Goal: Transaction & Acquisition: Purchase product/service

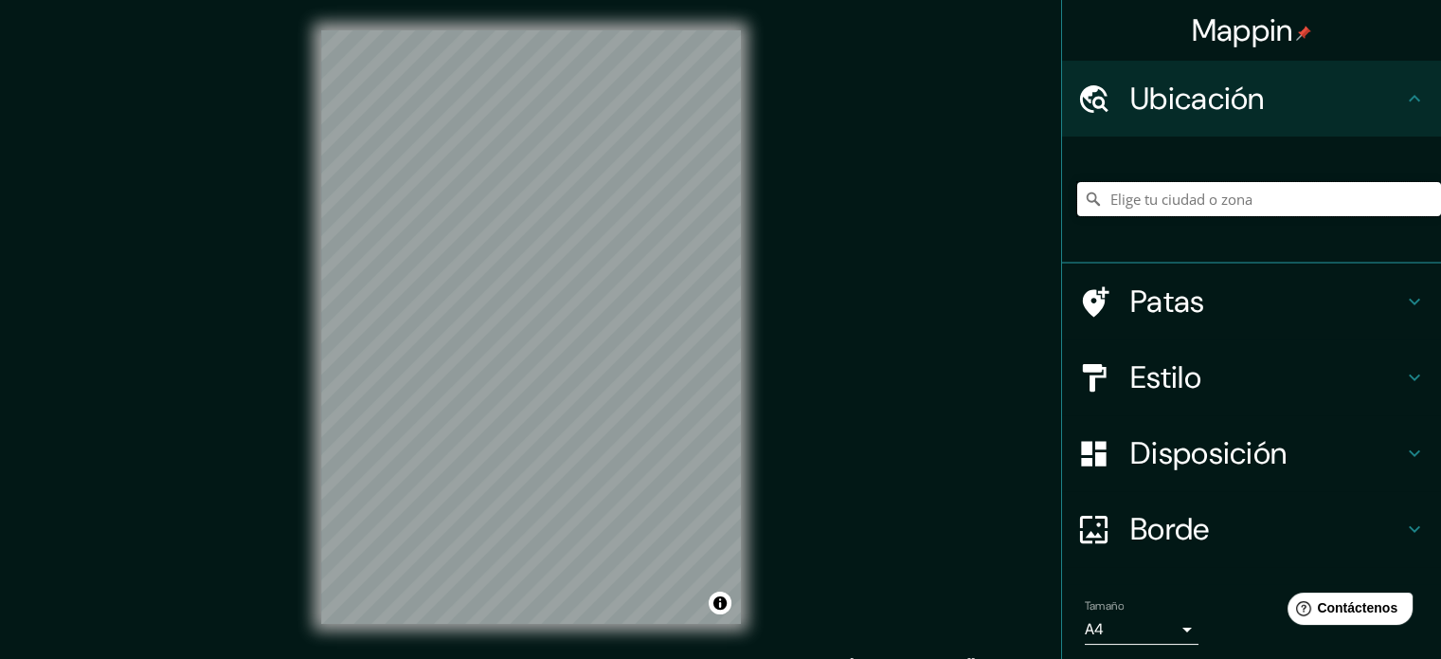
click at [1221, 200] on input "Elige tu ciudad o zona" at bounding box center [1260, 199] width 364 height 34
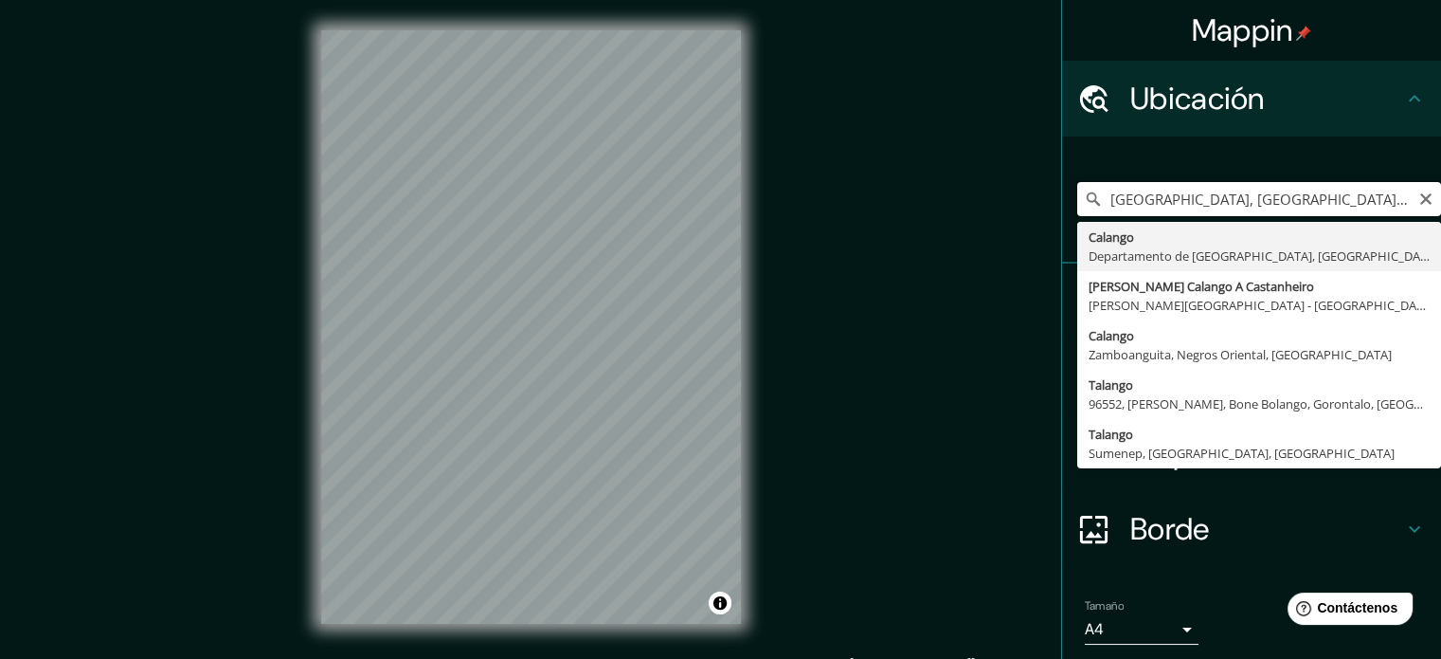
click at [1354, 196] on input "[GEOGRAPHIC_DATA], [GEOGRAPHIC_DATA], [GEOGRAPHIC_DATA]" at bounding box center [1260, 199] width 364 height 34
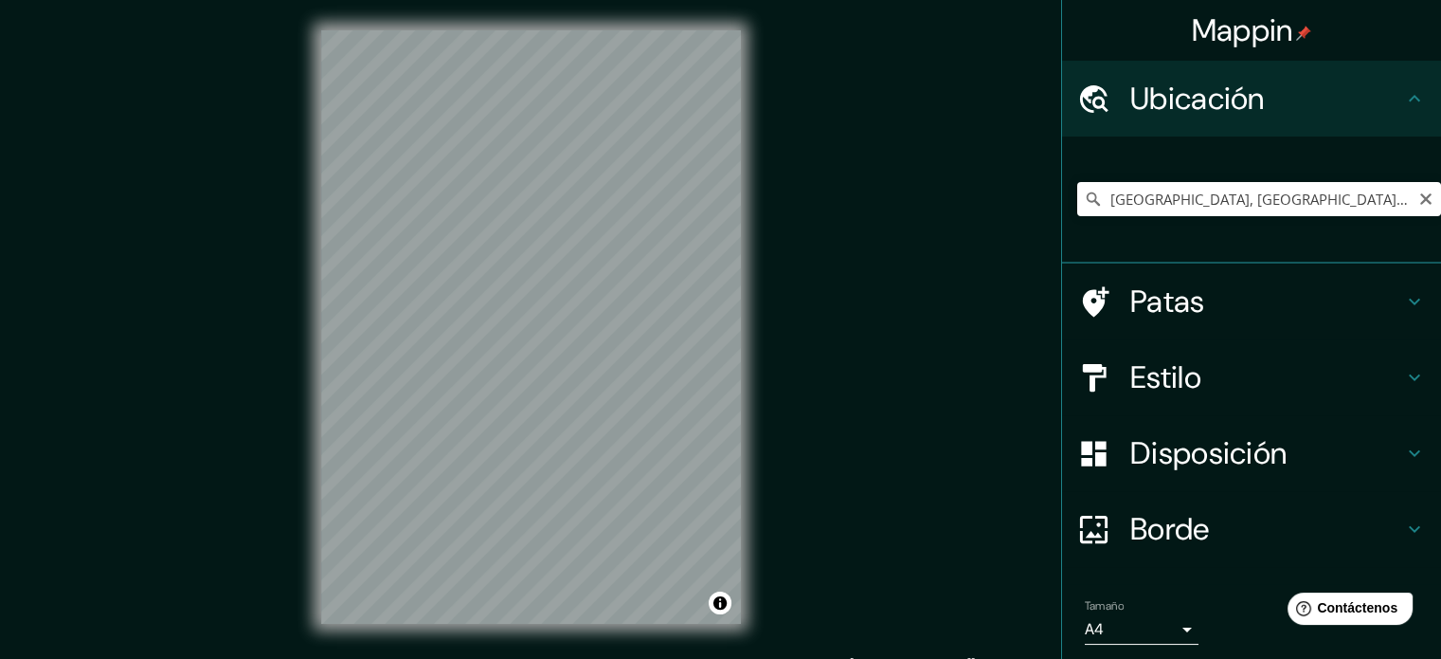
click at [1205, 375] on h4 "Estilo" at bounding box center [1267, 377] width 273 height 38
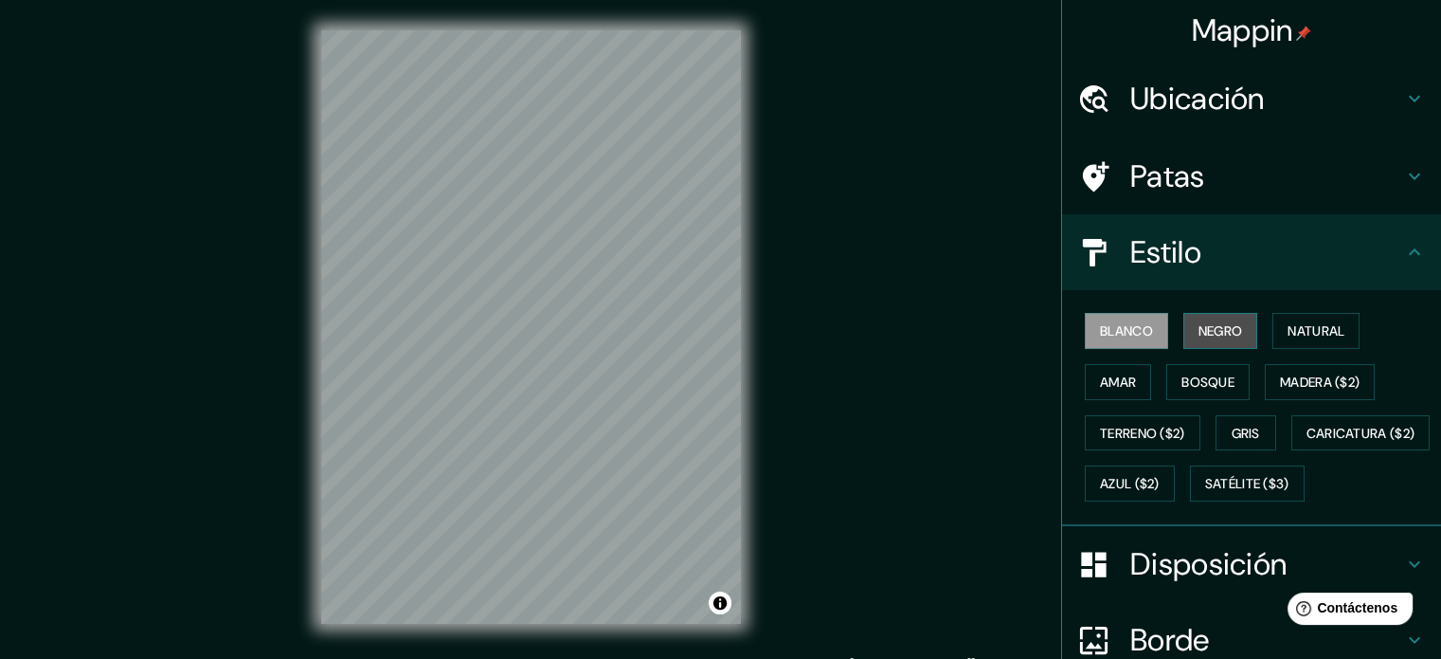
click at [1209, 316] on button "Negro" at bounding box center [1221, 331] width 75 height 36
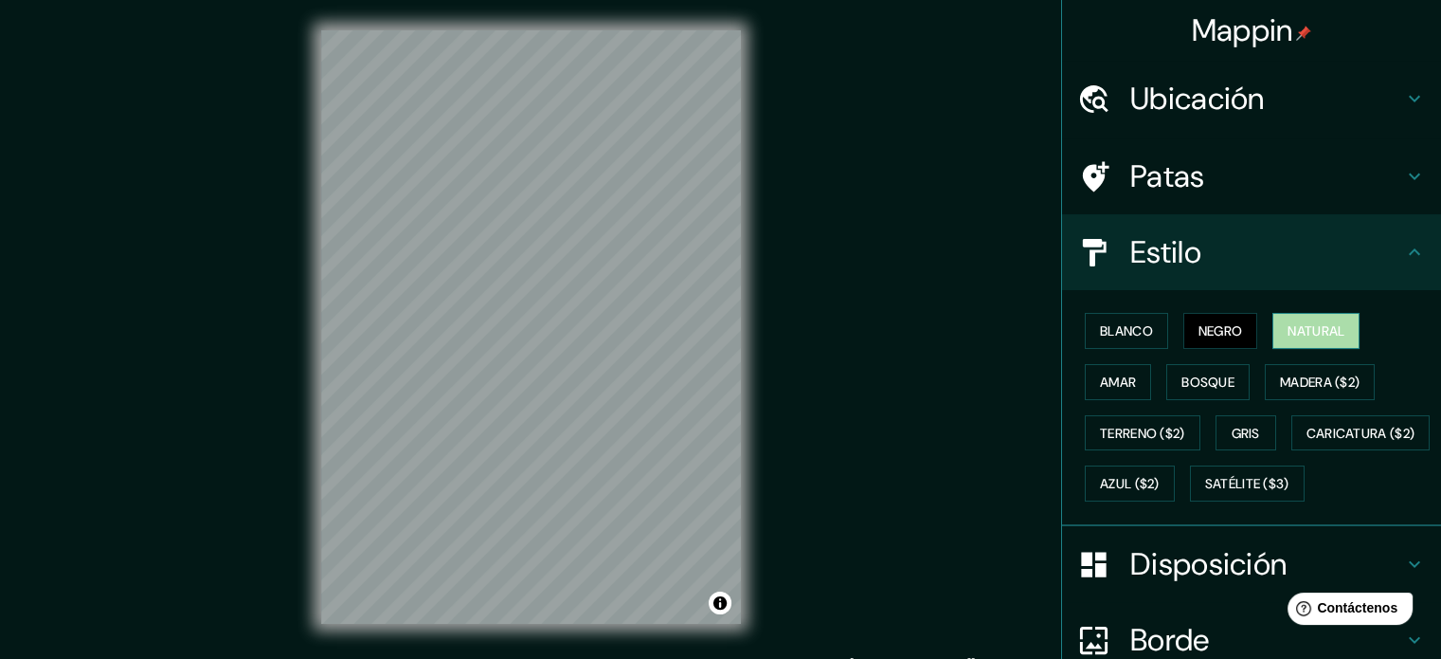
click at [1303, 328] on font "Natural" at bounding box center [1316, 330] width 57 height 17
click at [1240, 98] on font "Ubicación" at bounding box center [1198, 99] width 135 height 40
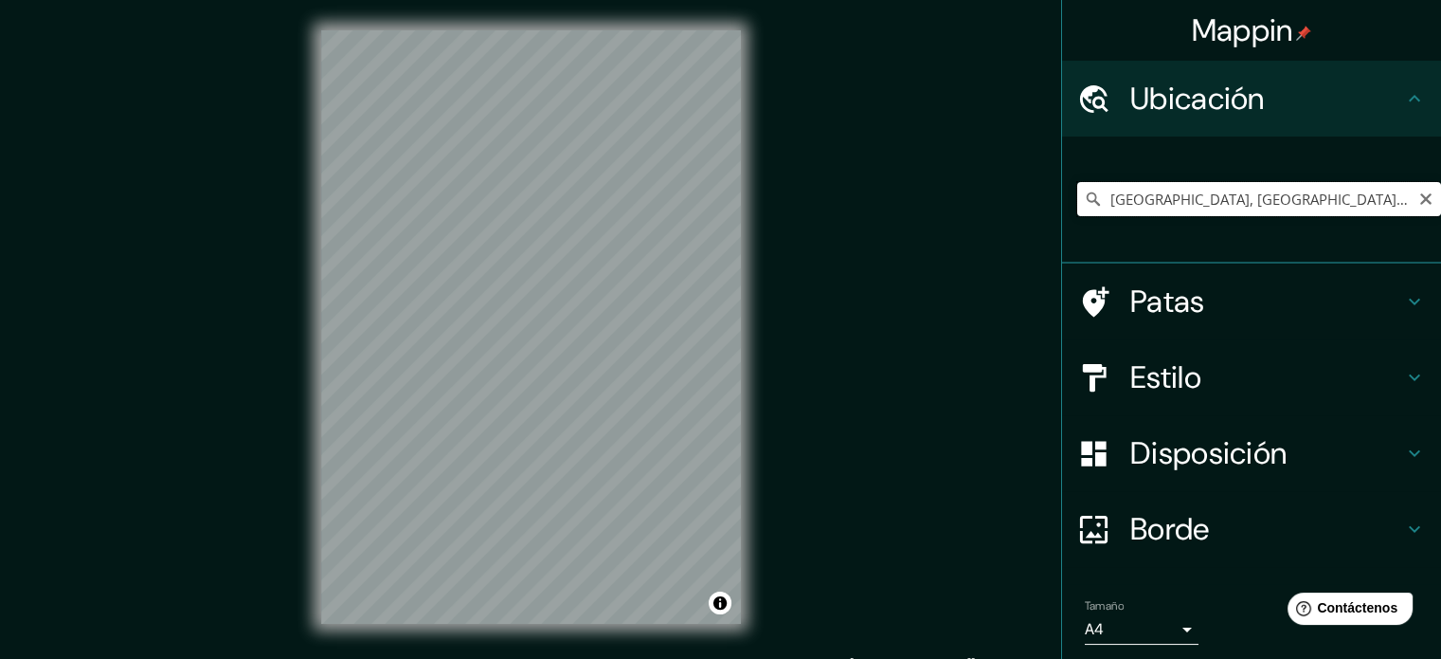
click at [1096, 202] on input "[GEOGRAPHIC_DATA], [GEOGRAPHIC_DATA], [GEOGRAPHIC_DATA]" at bounding box center [1260, 199] width 364 height 34
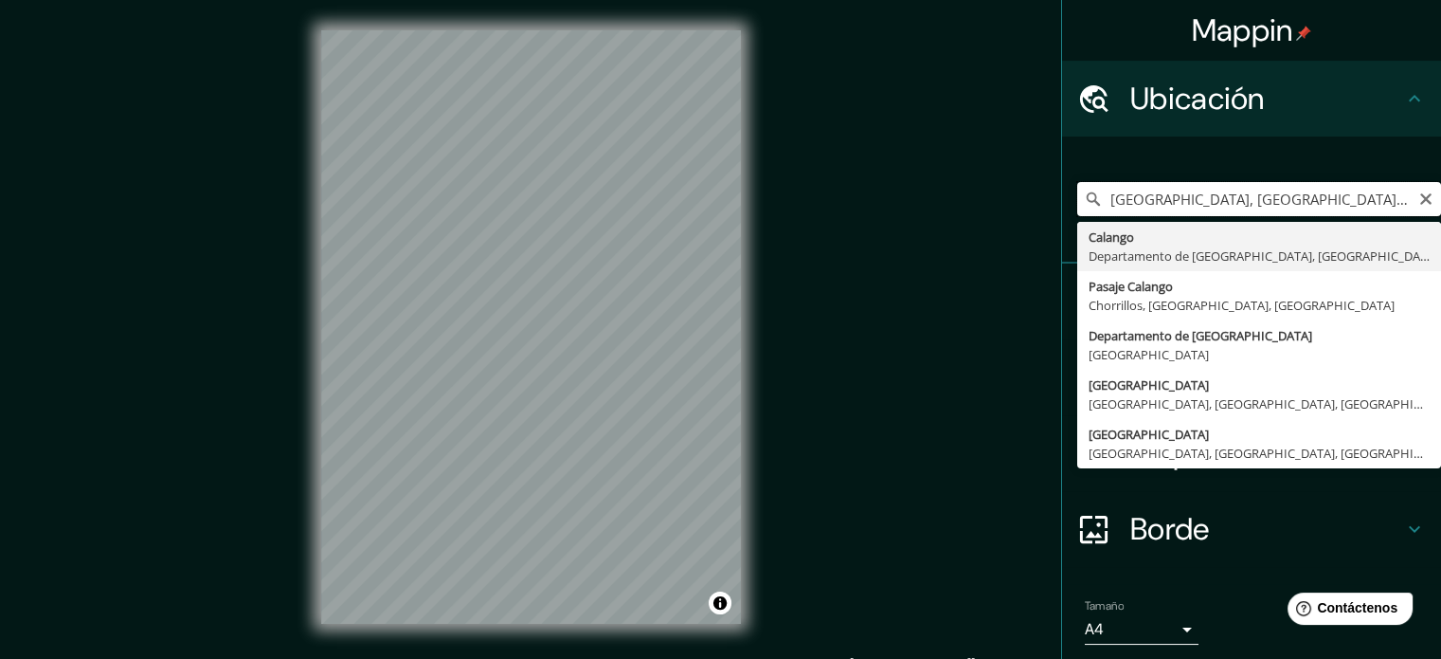
drag, startPoint x: 1136, startPoint y: 197, endPoint x: 1090, endPoint y: 204, distance: 46.9
click at [1090, 204] on input "[GEOGRAPHIC_DATA], [GEOGRAPHIC_DATA], [GEOGRAPHIC_DATA]" at bounding box center [1260, 199] width 364 height 34
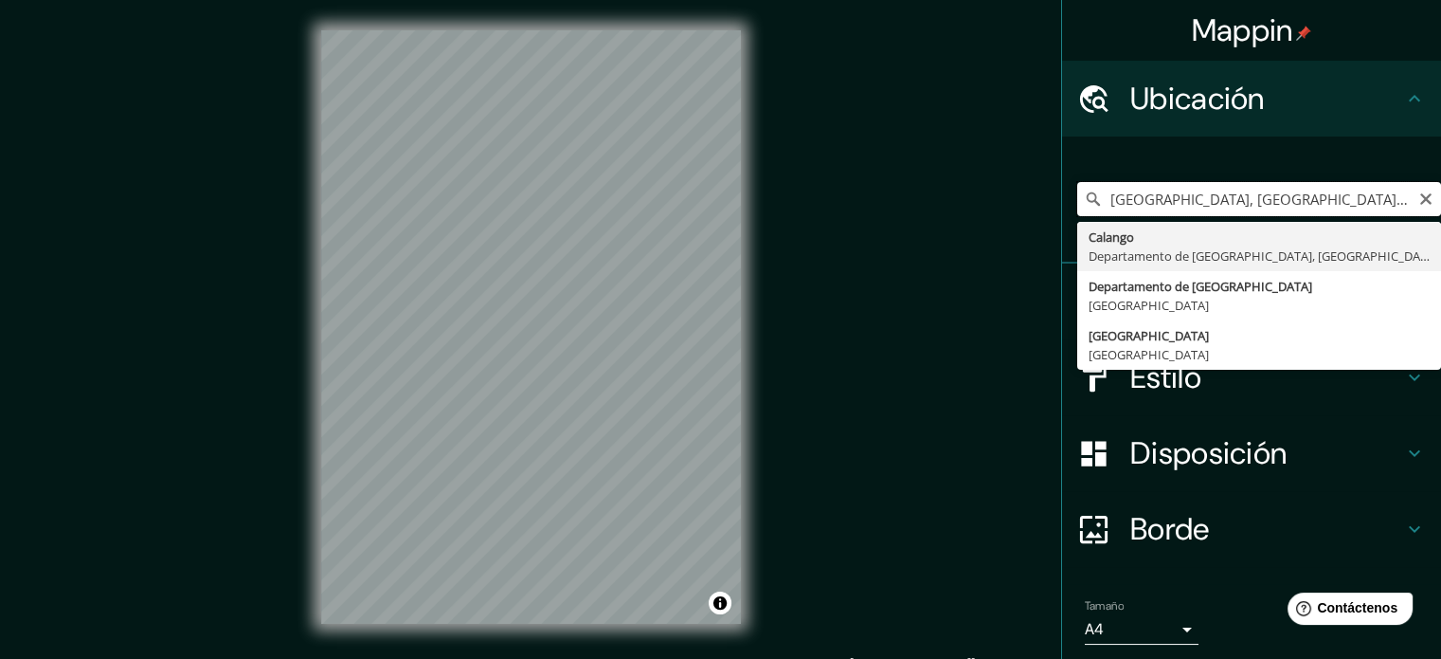
type input "[GEOGRAPHIC_DATA], [GEOGRAPHIC_DATA], [GEOGRAPHIC_DATA]"
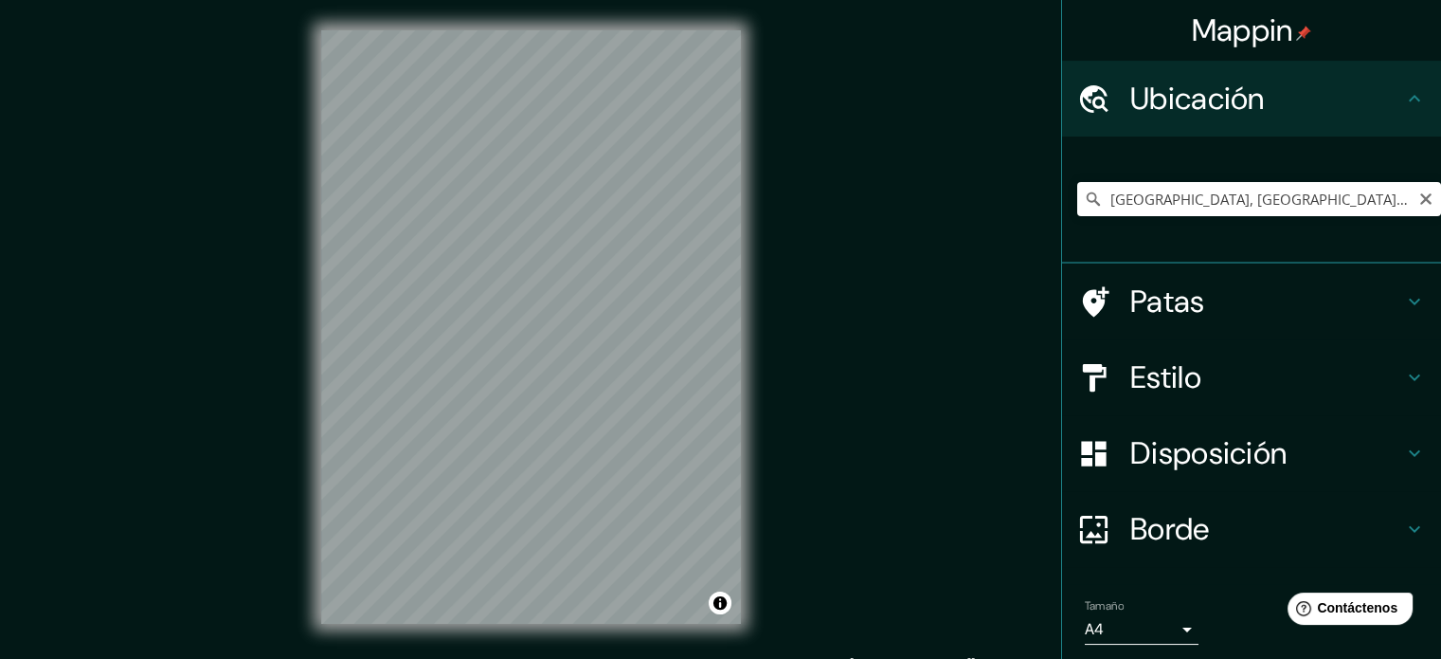
click at [1256, 372] on h4 "Estilo" at bounding box center [1267, 377] width 273 height 38
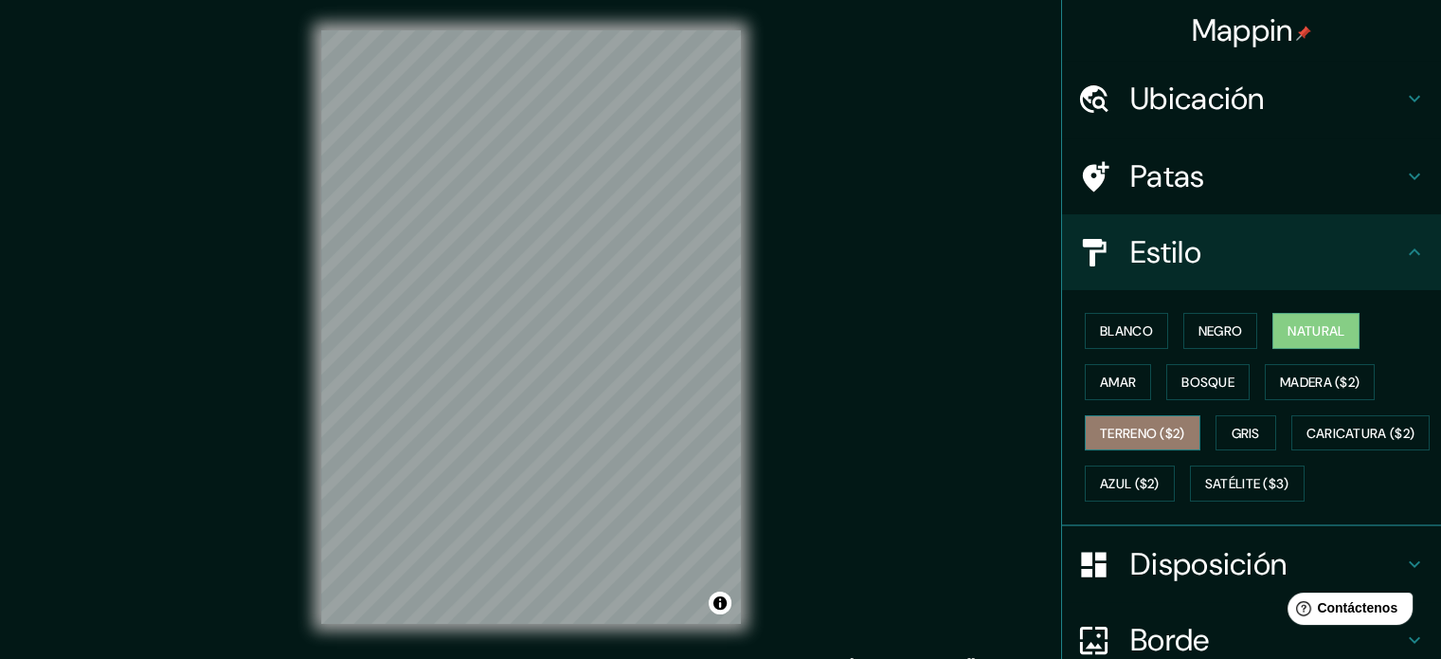
click at [1122, 426] on font "Terreno ($2)" at bounding box center [1142, 433] width 85 height 17
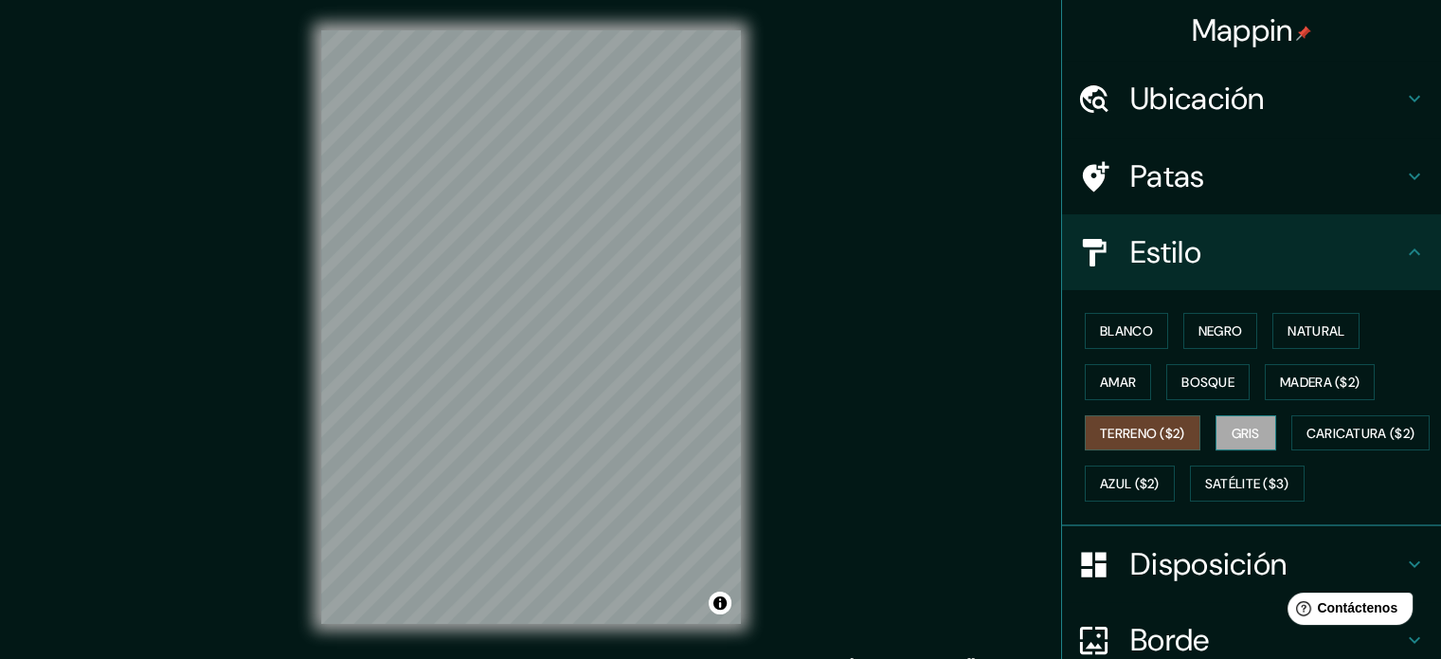
click at [1257, 431] on button "Gris" at bounding box center [1246, 433] width 61 height 36
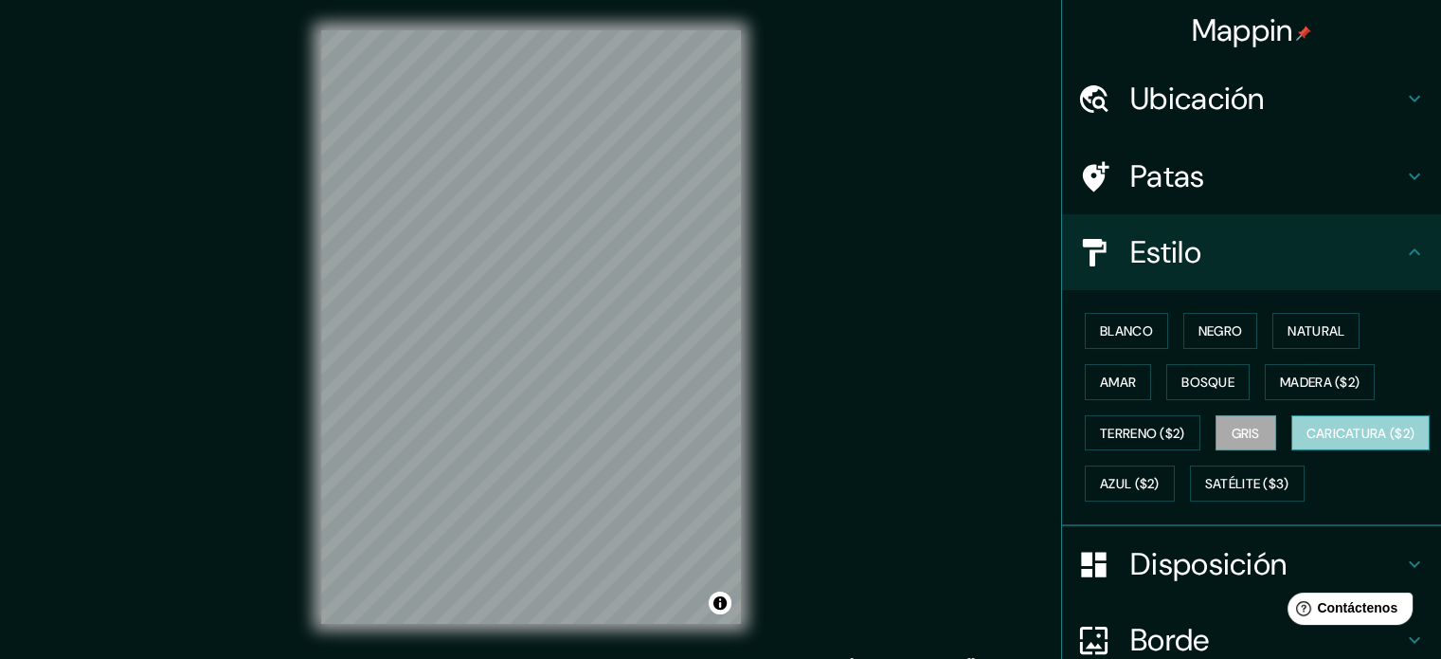
click at [1307, 442] on font "Caricatura ($2)" at bounding box center [1361, 433] width 109 height 17
click at [1234, 425] on font "Gris" at bounding box center [1246, 433] width 28 height 17
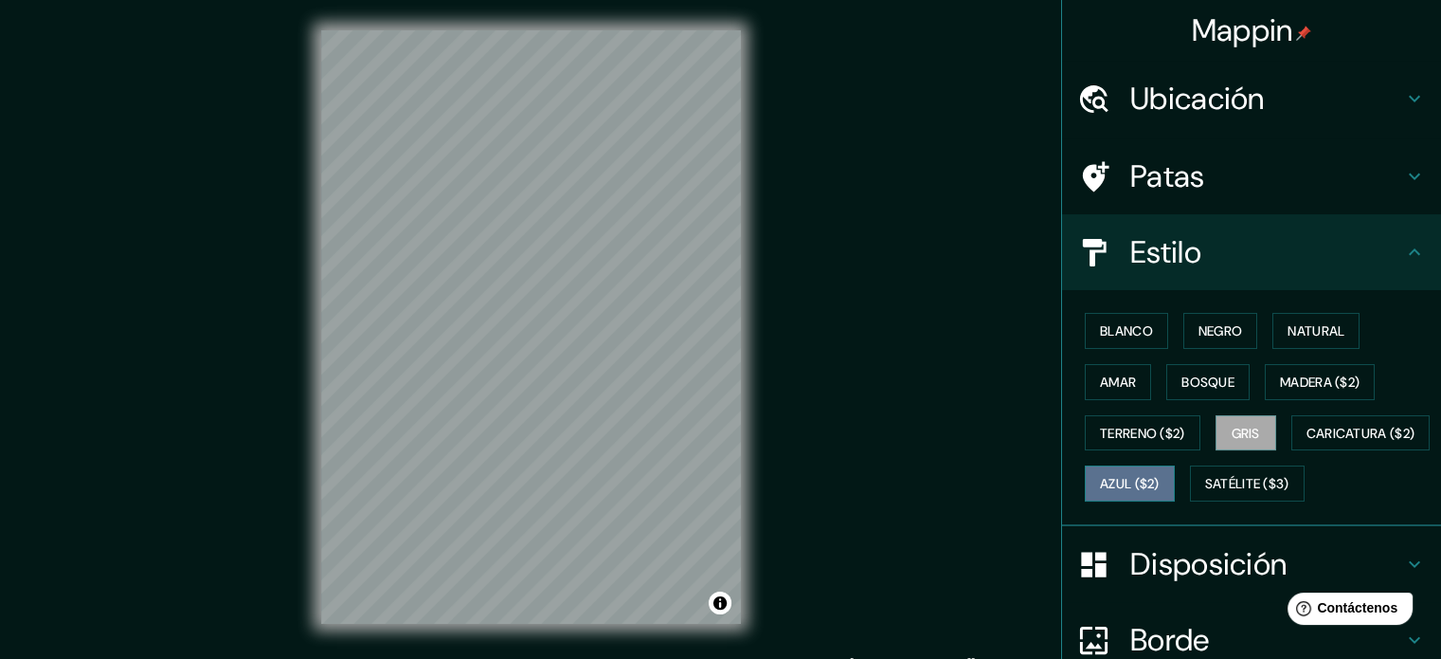
click at [1160, 492] on font "Azul ($2)" at bounding box center [1130, 483] width 60 height 25
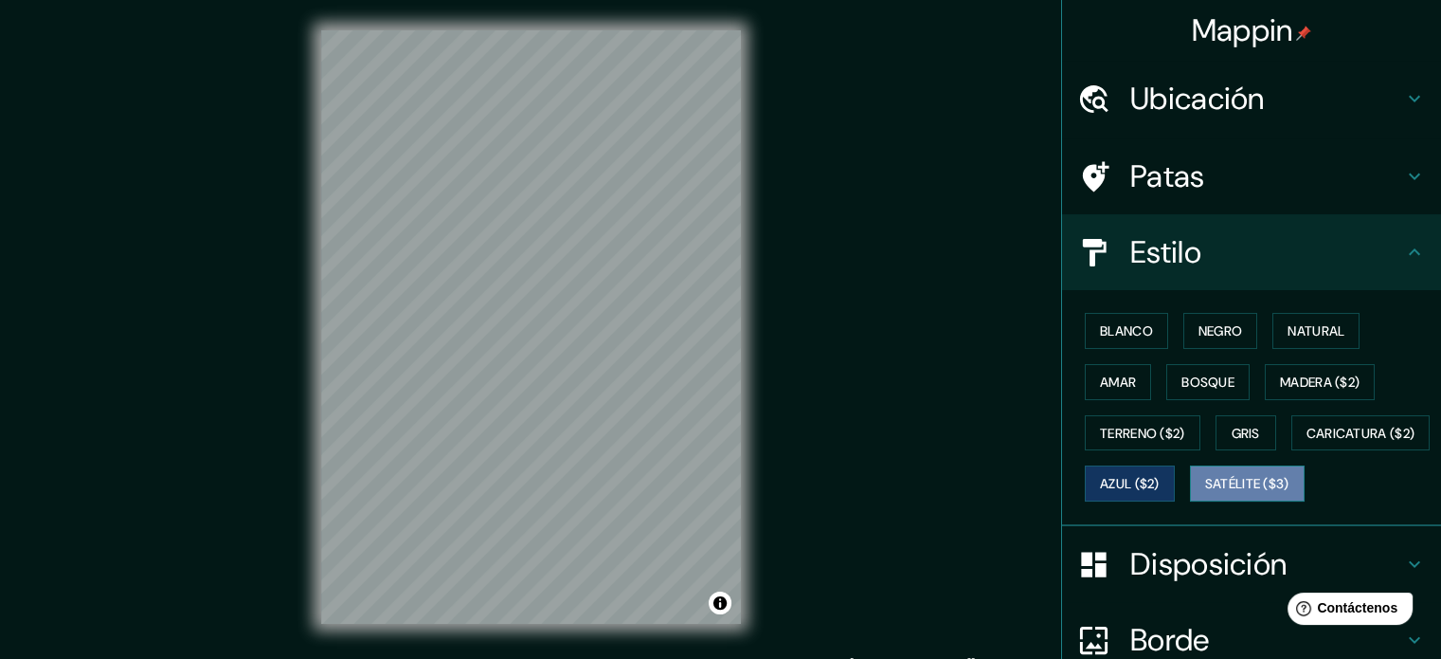
click at [1205, 493] on font "Satélite ($3)" at bounding box center [1247, 484] width 84 height 17
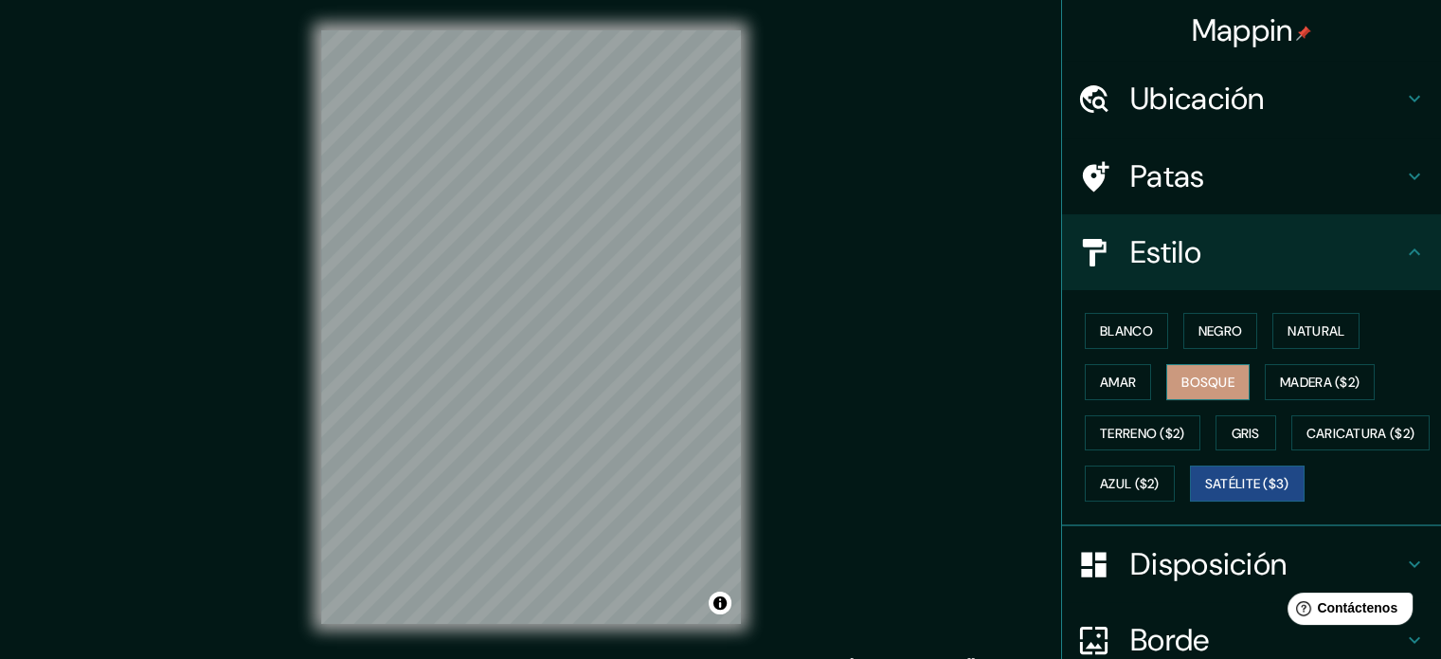
click at [1198, 391] on font "Bosque" at bounding box center [1208, 382] width 53 height 25
click at [1300, 382] on font "Madera ($2)" at bounding box center [1320, 381] width 80 height 17
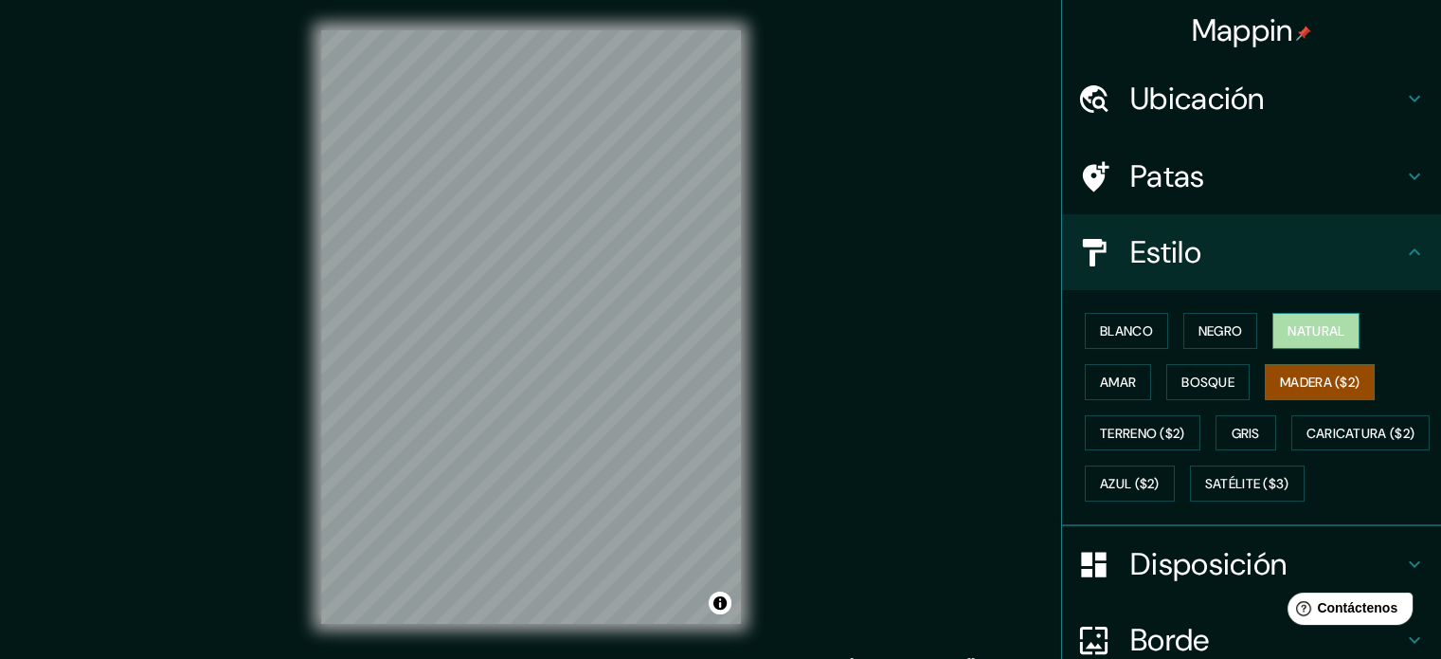
click at [1311, 347] on button "Natural" at bounding box center [1316, 331] width 87 height 36
click at [1199, 338] on font "Negro" at bounding box center [1221, 330] width 45 height 25
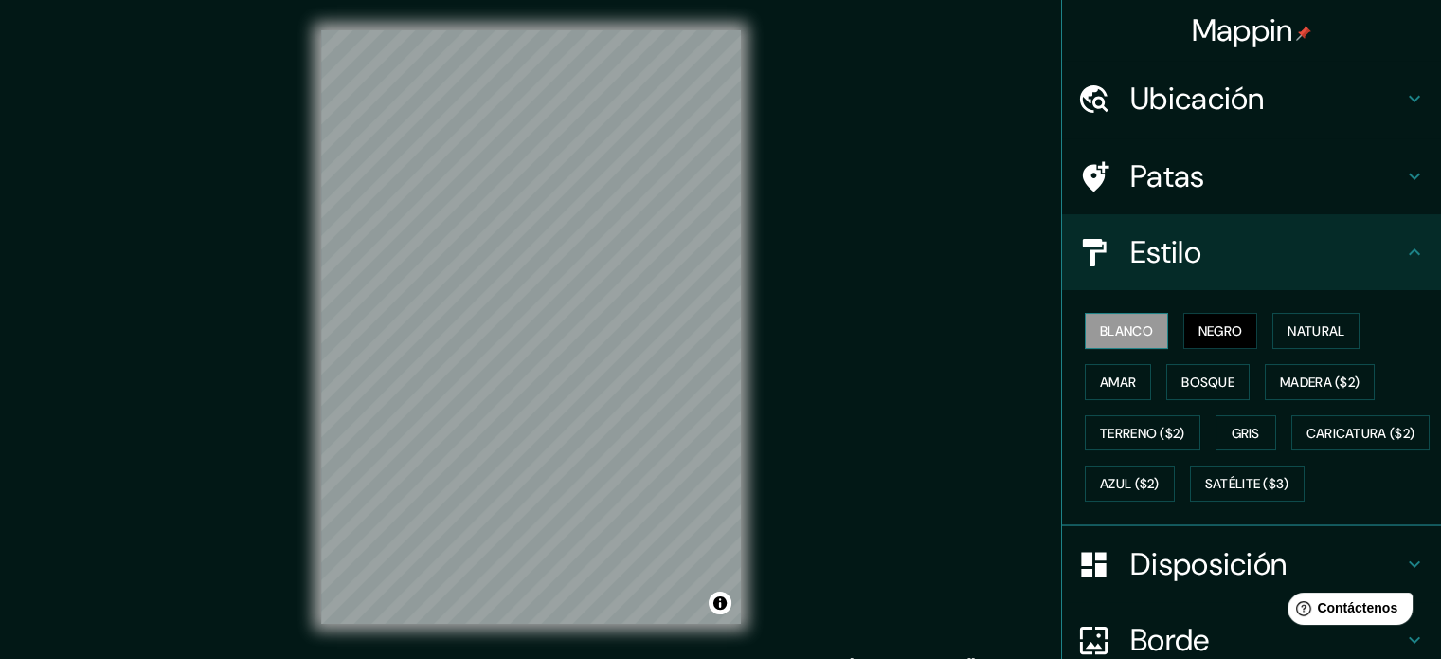
click at [1110, 336] on font "Blanco" at bounding box center [1126, 330] width 53 height 17
click at [1228, 334] on font "Negro" at bounding box center [1221, 330] width 45 height 17
click at [1288, 329] on font "Natural" at bounding box center [1316, 330] width 57 height 17
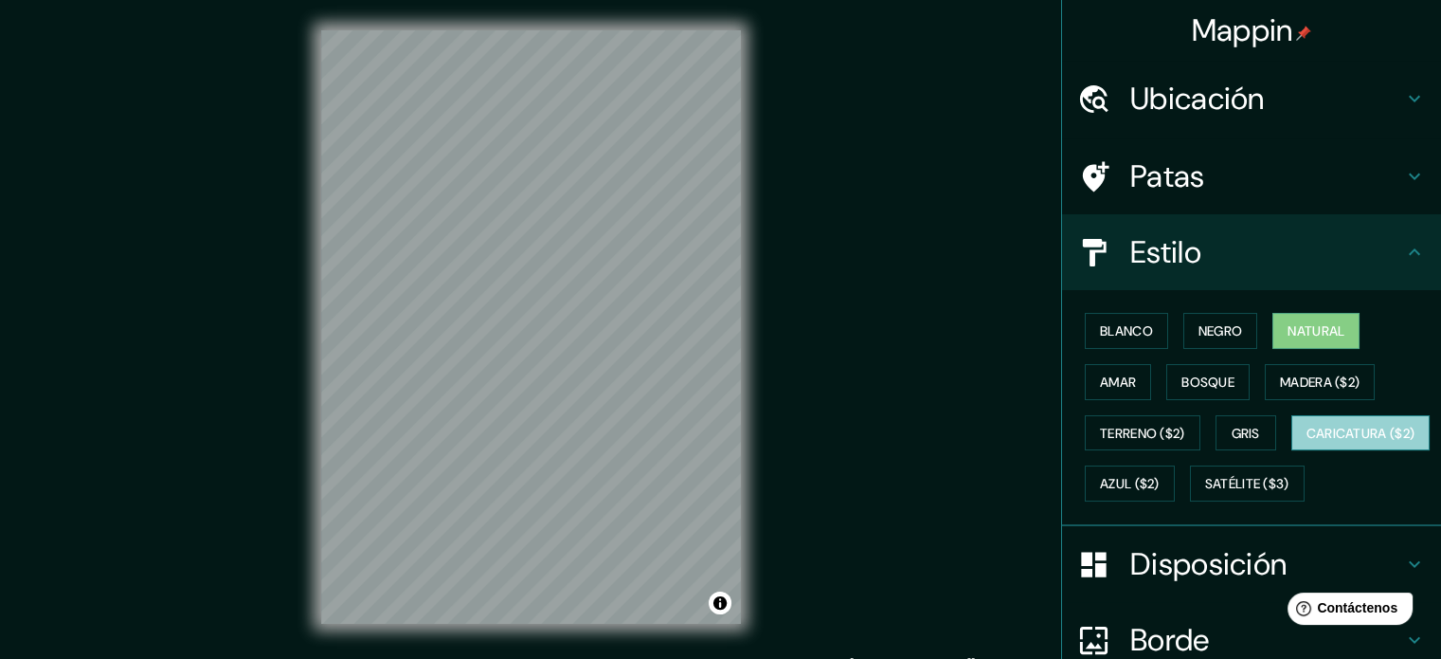
click at [1307, 442] on font "Caricatura ($2)" at bounding box center [1361, 433] width 109 height 17
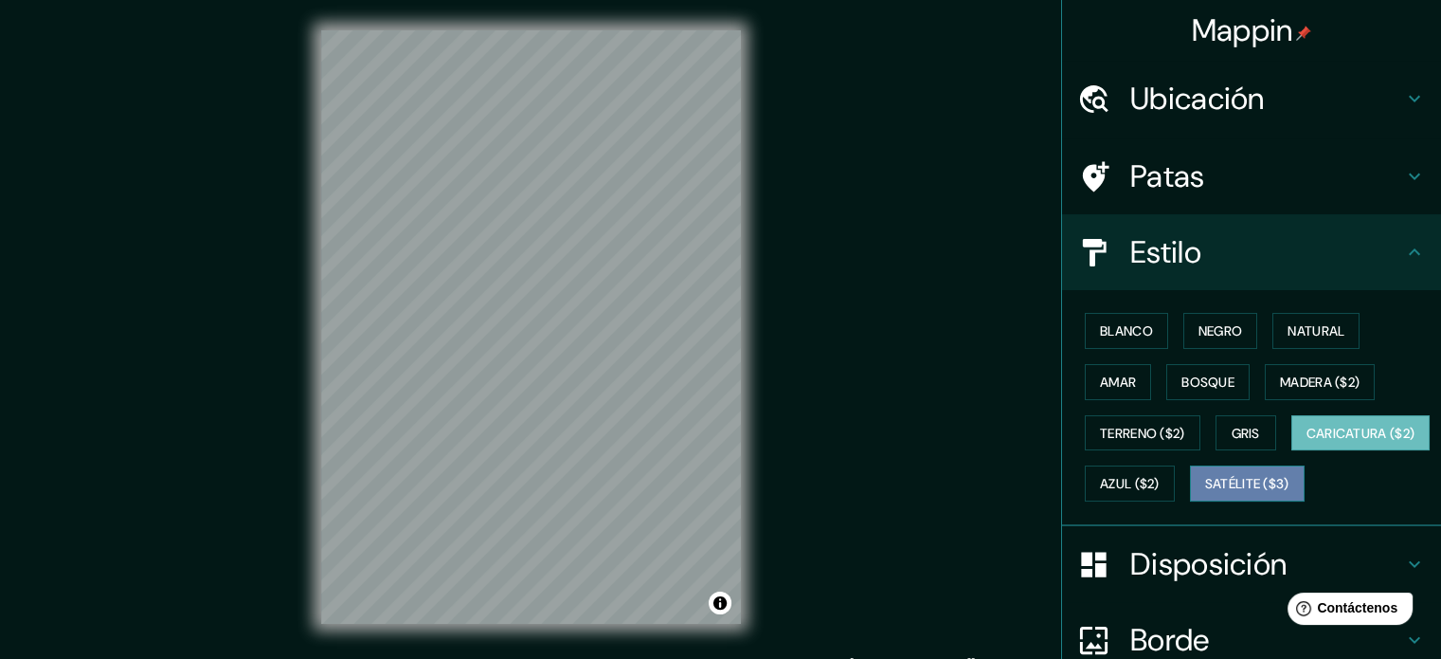
click at [1205, 493] on font "Satélite ($3)" at bounding box center [1247, 484] width 84 height 17
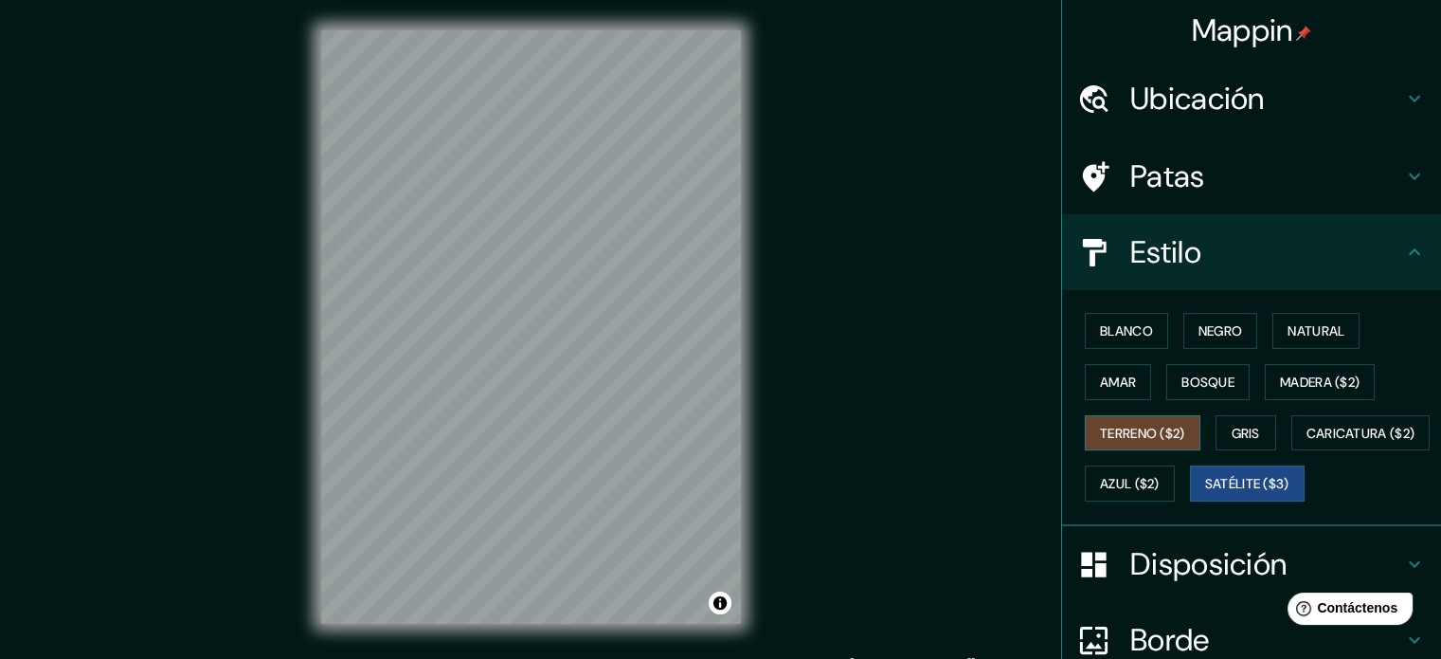
click at [1138, 444] on button "Terreno ($2)" at bounding box center [1143, 433] width 116 height 36
click at [1100, 390] on font "Amar" at bounding box center [1118, 382] width 36 height 25
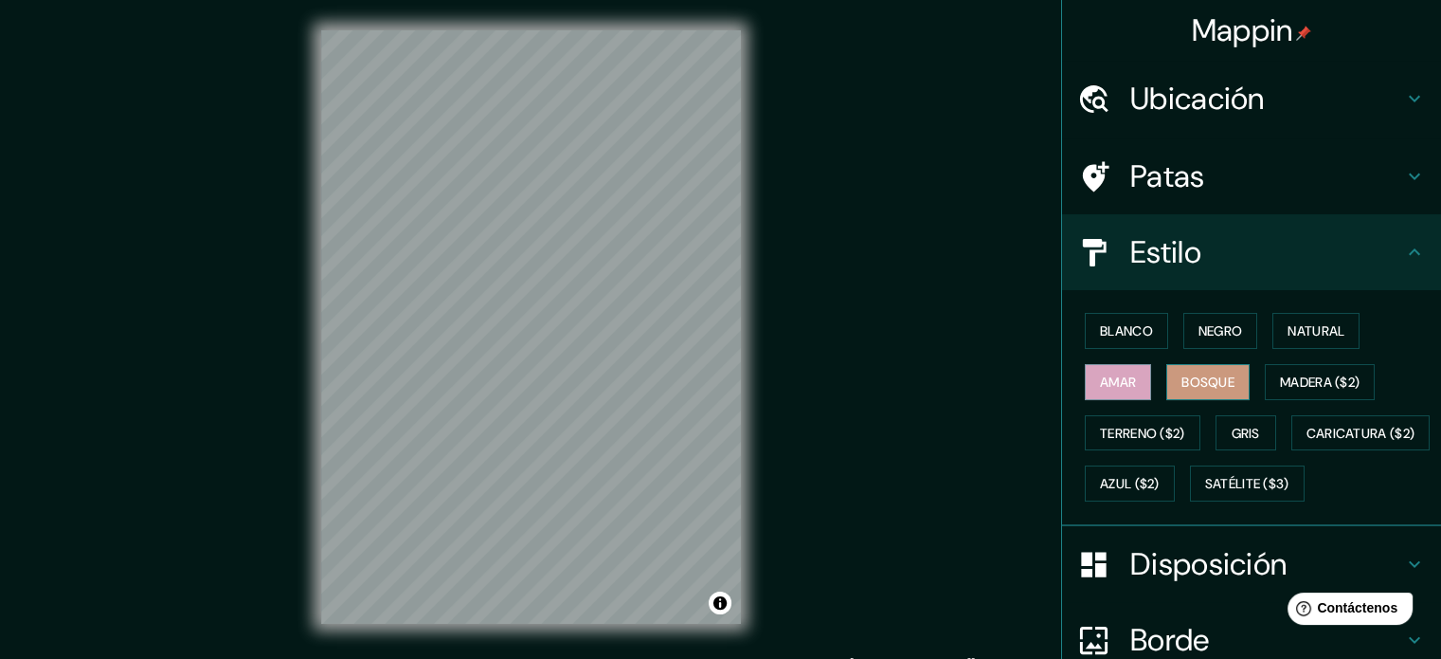
click at [1200, 383] on font "Bosque" at bounding box center [1208, 381] width 53 height 17
click at [1139, 329] on font "Blanco" at bounding box center [1126, 330] width 53 height 17
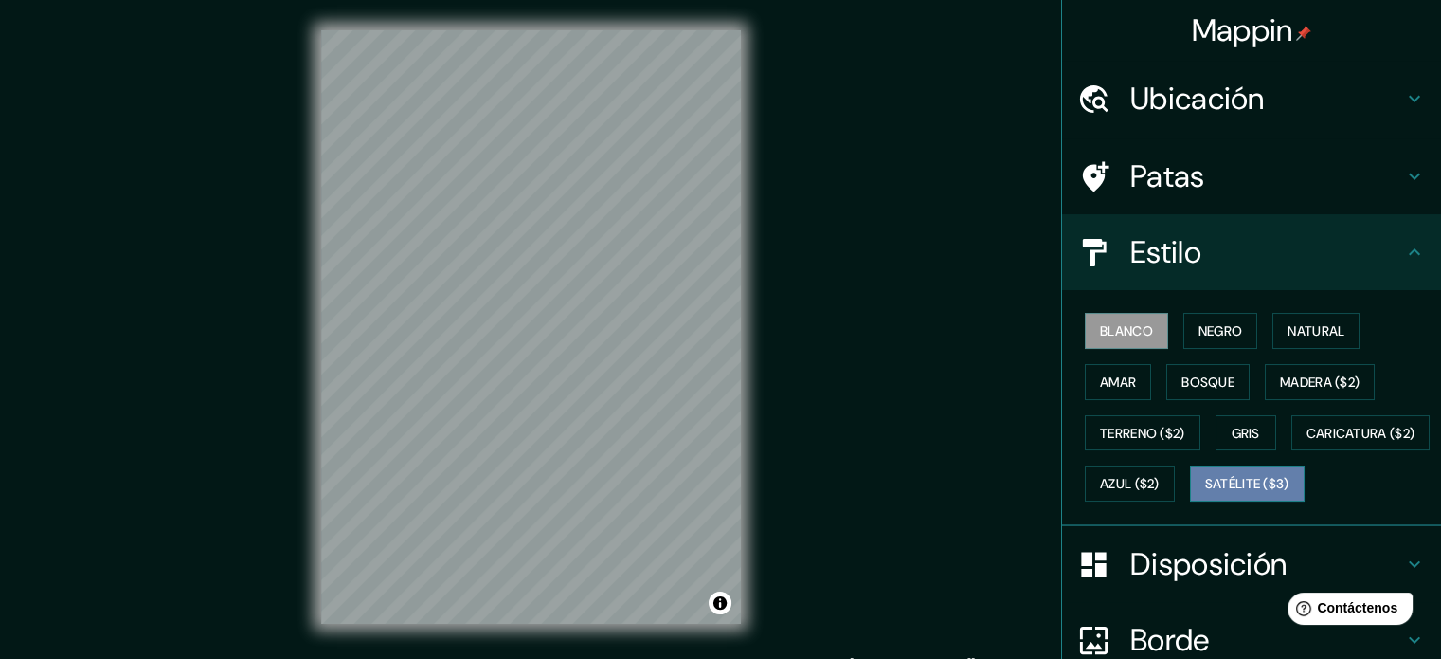
click at [1205, 493] on font "Satélite ($3)" at bounding box center [1247, 484] width 84 height 17
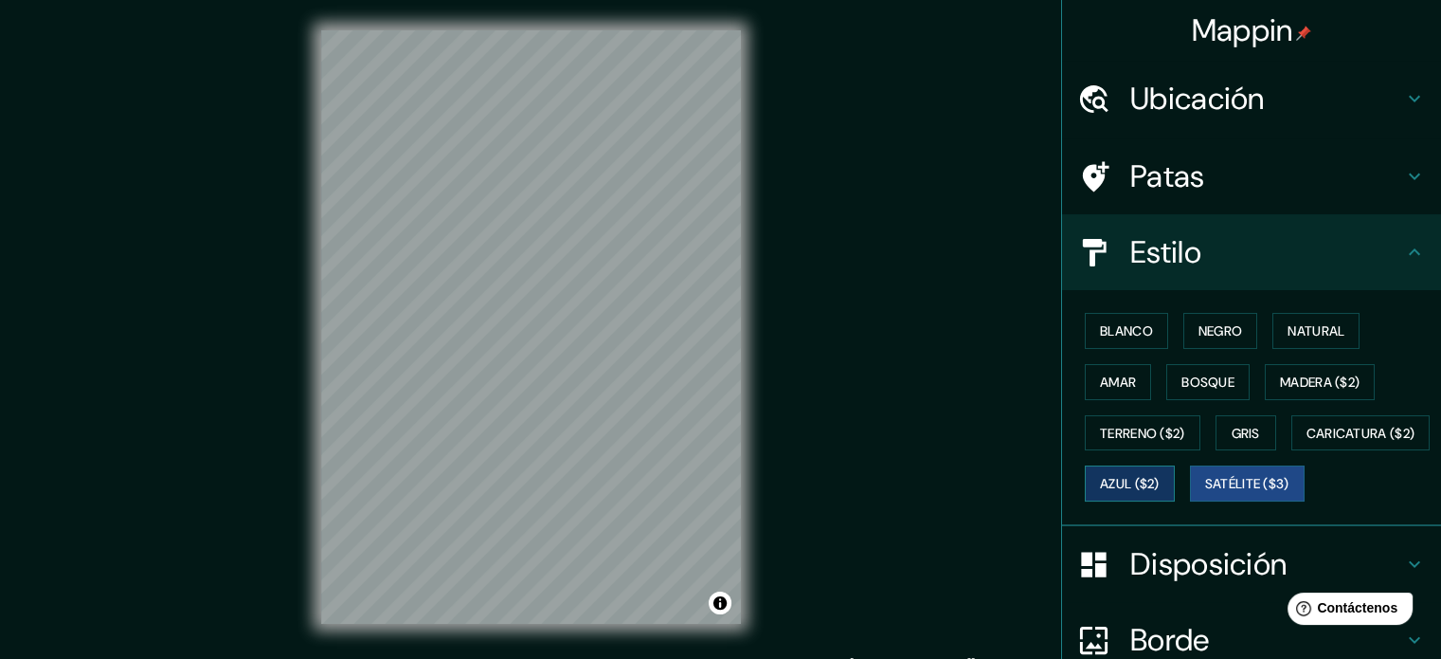
click at [1160, 485] on font "Azul ($2)" at bounding box center [1130, 484] width 60 height 17
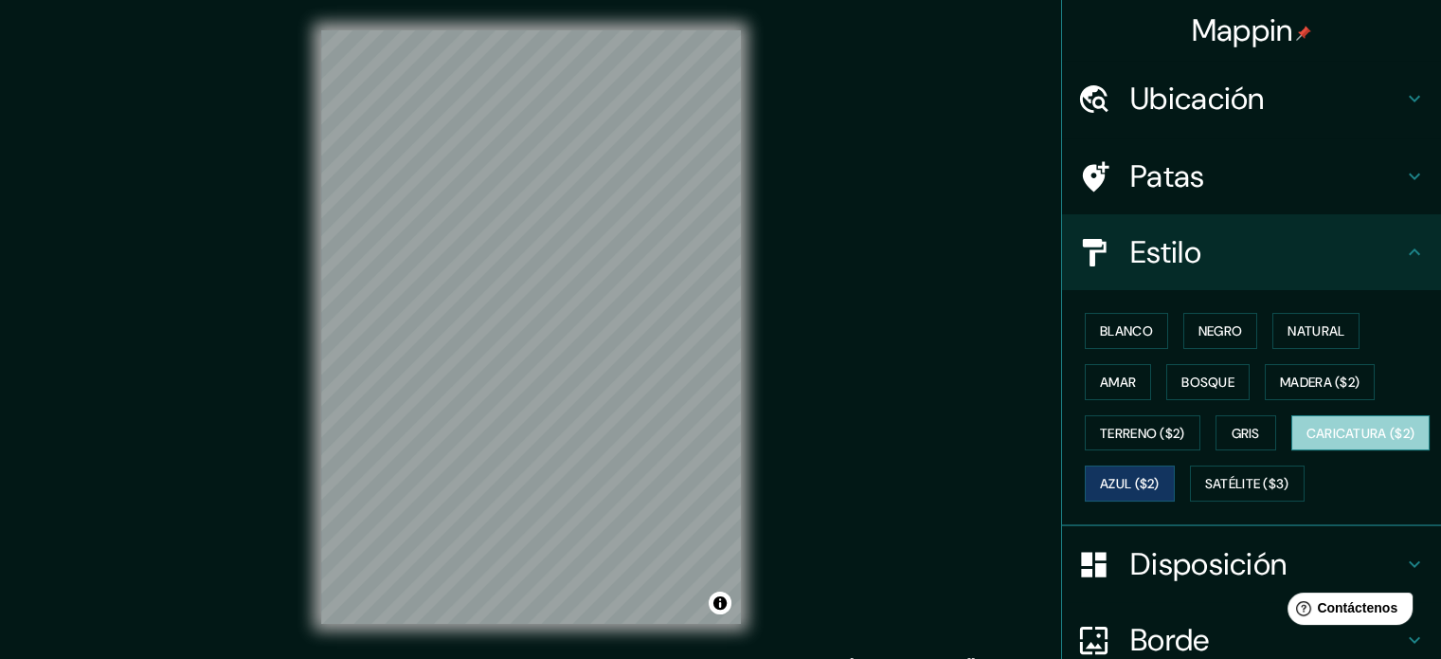
click at [1292, 451] on button "Caricatura ($2)" at bounding box center [1361, 433] width 139 height 36
click at [1160, 486] on font "Azul ($2)" at bounding box center [1130, 484] width 60 height 17
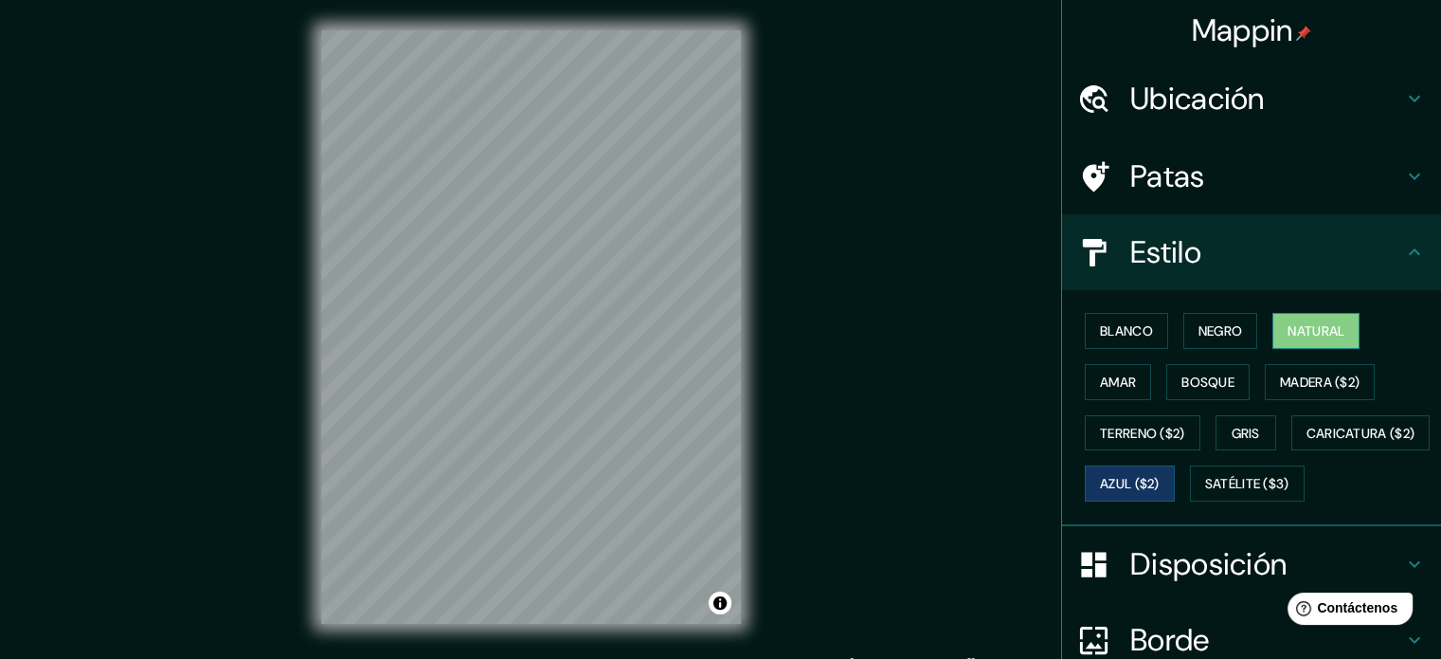
click at [1273, 346] on button "Natural" at bounding box center [1316, 331] width 87 height 36
click at [1213, 332] on font "Negro" at bounding box center [1221, 330] width 45 height 17
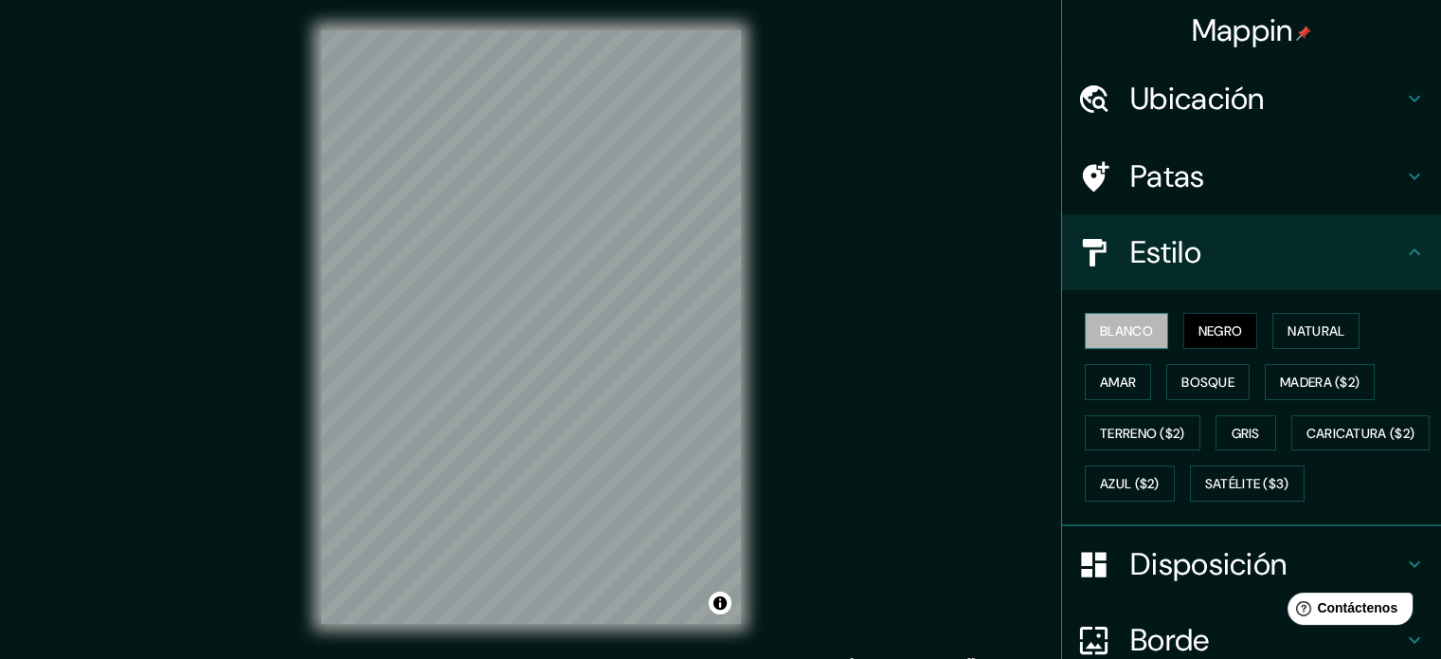
click at [1122, 331] on font "Blanco" at bounding box center [1126, 330] width 53 height 17
click at [1213, 390] on font "Bosque" at bounding box center [1208, 382] width 53 height 25
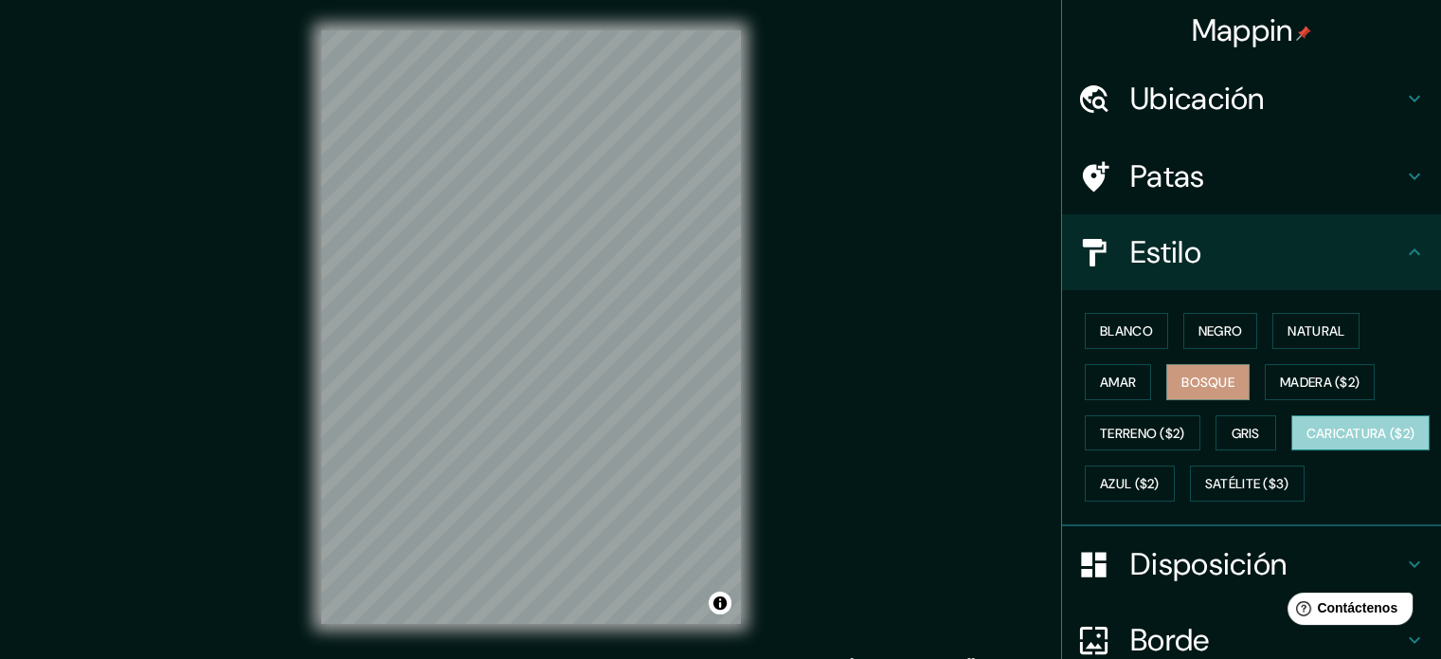
click at [1307, 442] on font "Caricatura ($2)" at bounding box center [1361, 433] width 109 height 17
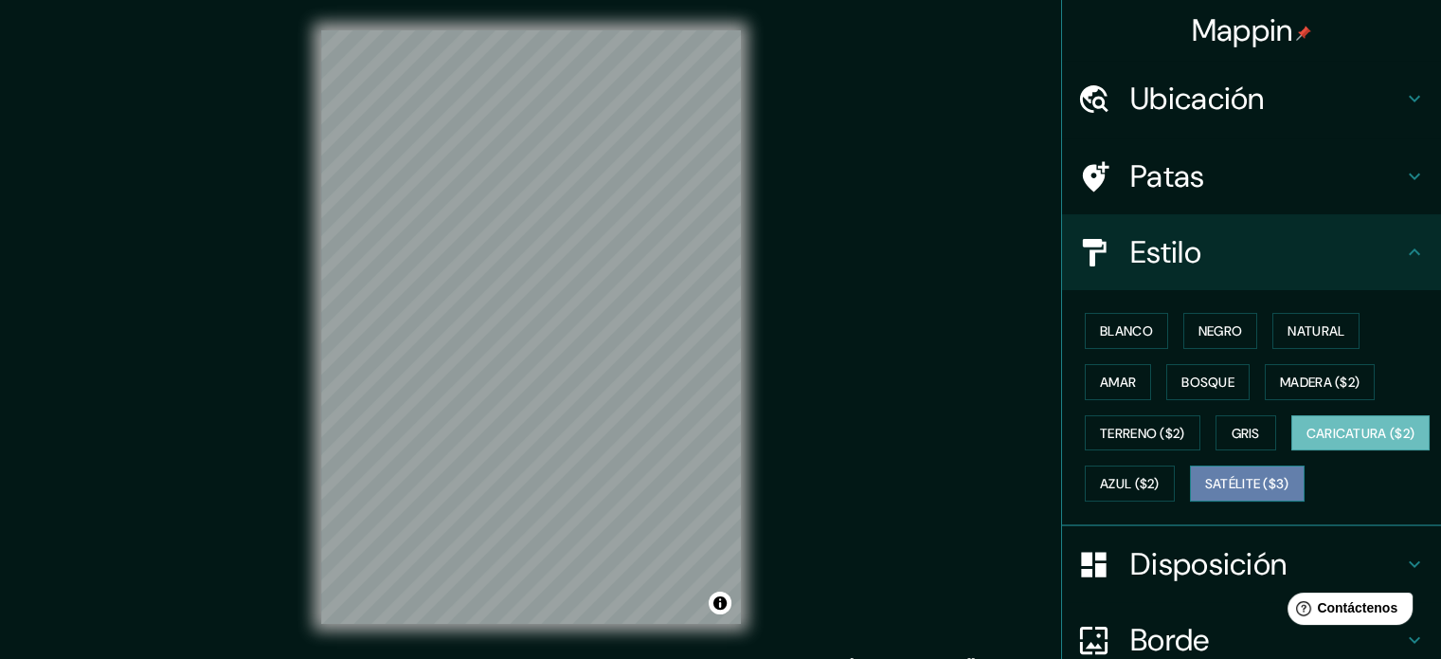
click at [1205, 493] on font "Satélite ($3)" at bounding box center [1247, 484] width 84 height 17
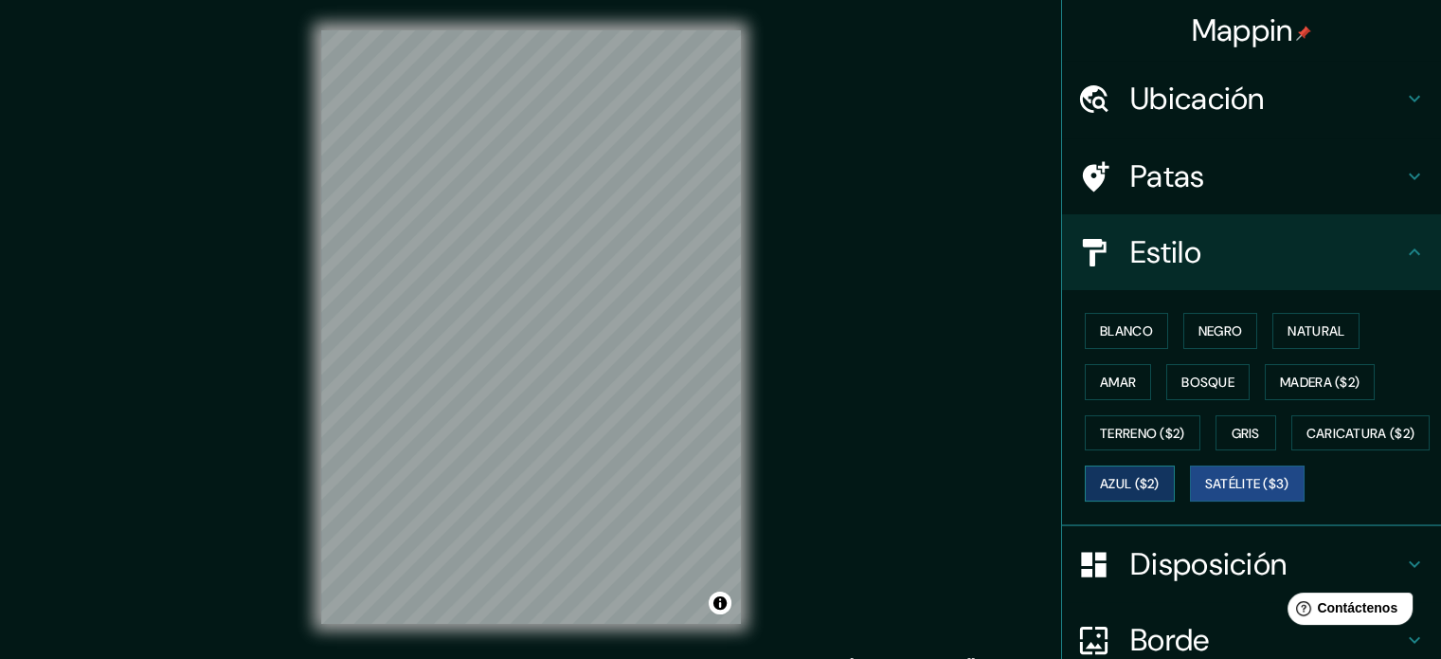
click at [1160, 476] on font "Azul ($2)" at bounding box center [1130, 484] width 60 height 17
click at [1205, 493] on font "Satélite ($3)" at bounding box center [1247, 484] width 84 height 17
click at [1161, 425] on font "Terreno ($2)" at bounding box center [1142, 433] width 85 height 17
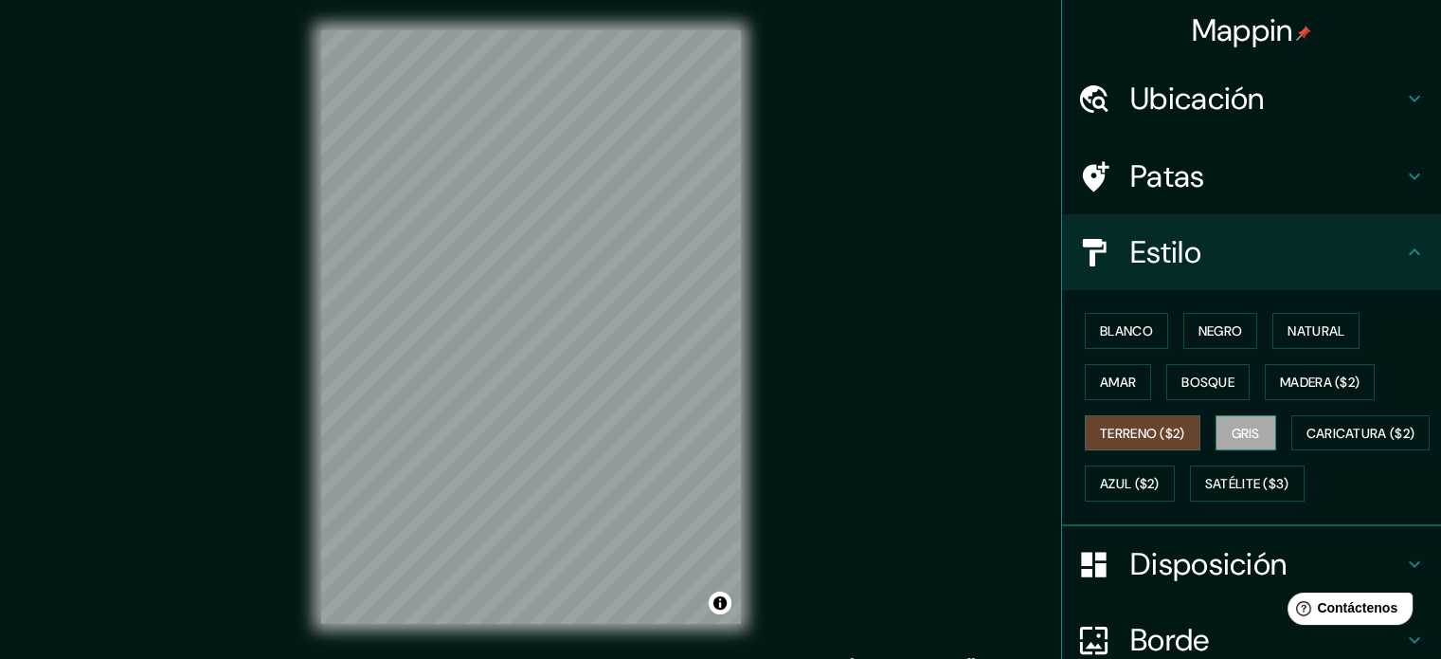
click at [1255, 439] on button "Gris" at bounding box center [1246, 433] width 61 height 36
click at [1160, 490] on font "Azul ($2)" at bounding box center [1130, 483] width 60 height 25
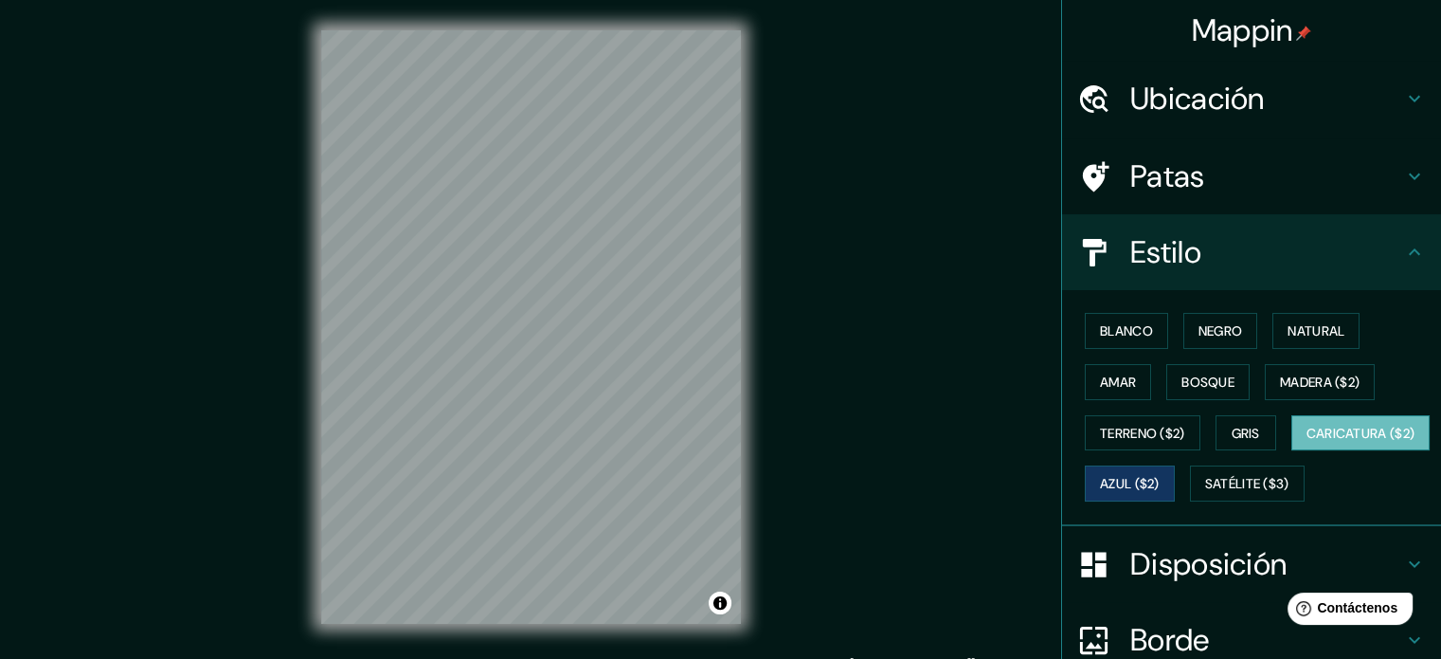
click at [1307, 442] on font "Caricatura ($2)" at bounding box center [1361, 433] width 109 height 17
click at [1313, 339] on font "Natural" at bounding box center [1316, 330] width 57 height 25
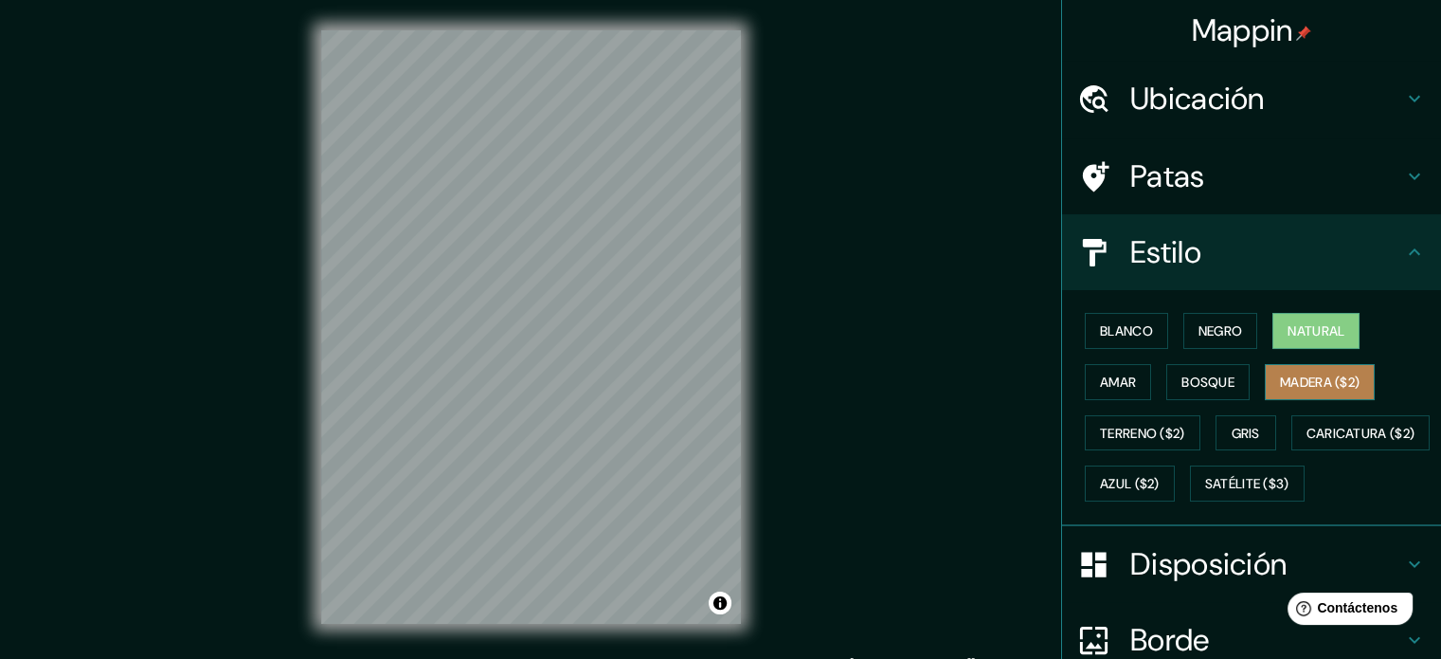
click at [1303, 397] on button "Madera ($2)" at bounding box center [1320, 382] width 110 height 36
click at [1184, 333] on button "Negro" at bounding box center [1221, 331] width 75 height 36
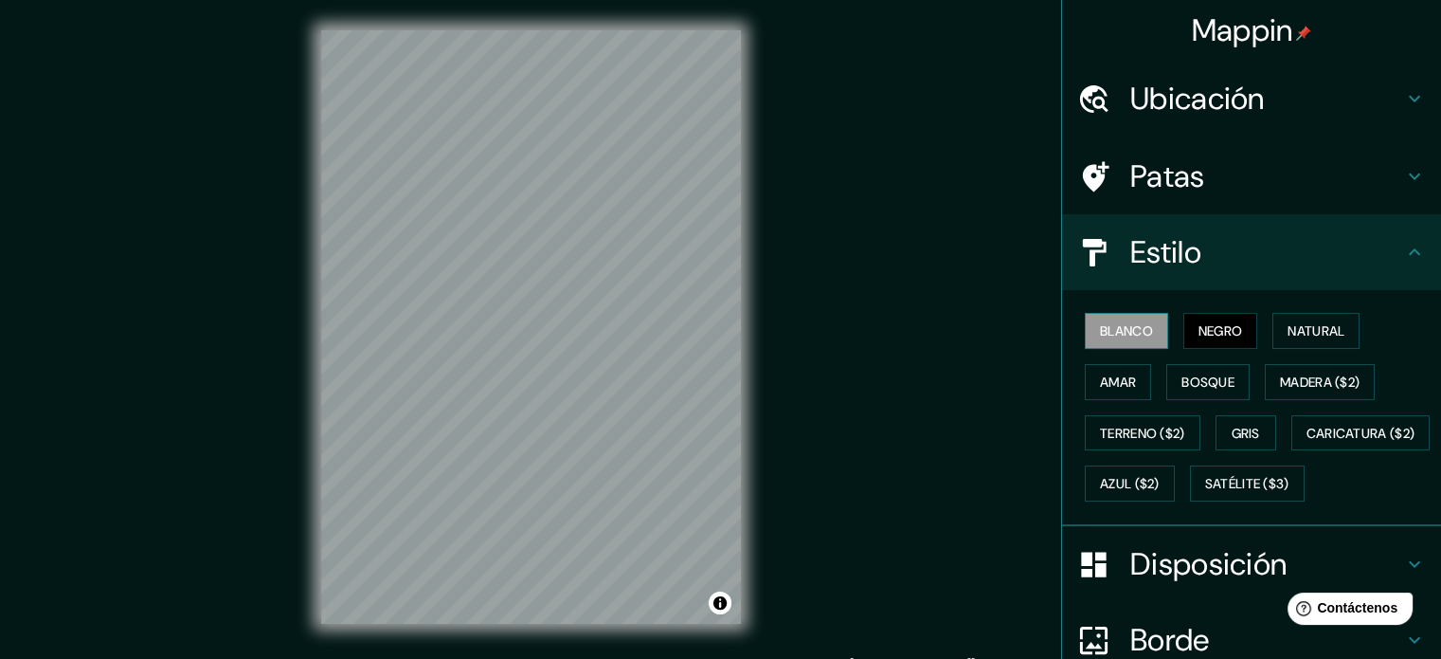
click at [1107, 343] on button "Blanco" at bounding box center [1126, 331] width 83 height 36
click at [1187, 387] on font "Bosque" at bounding box center [1208, 381] width 53 height 17
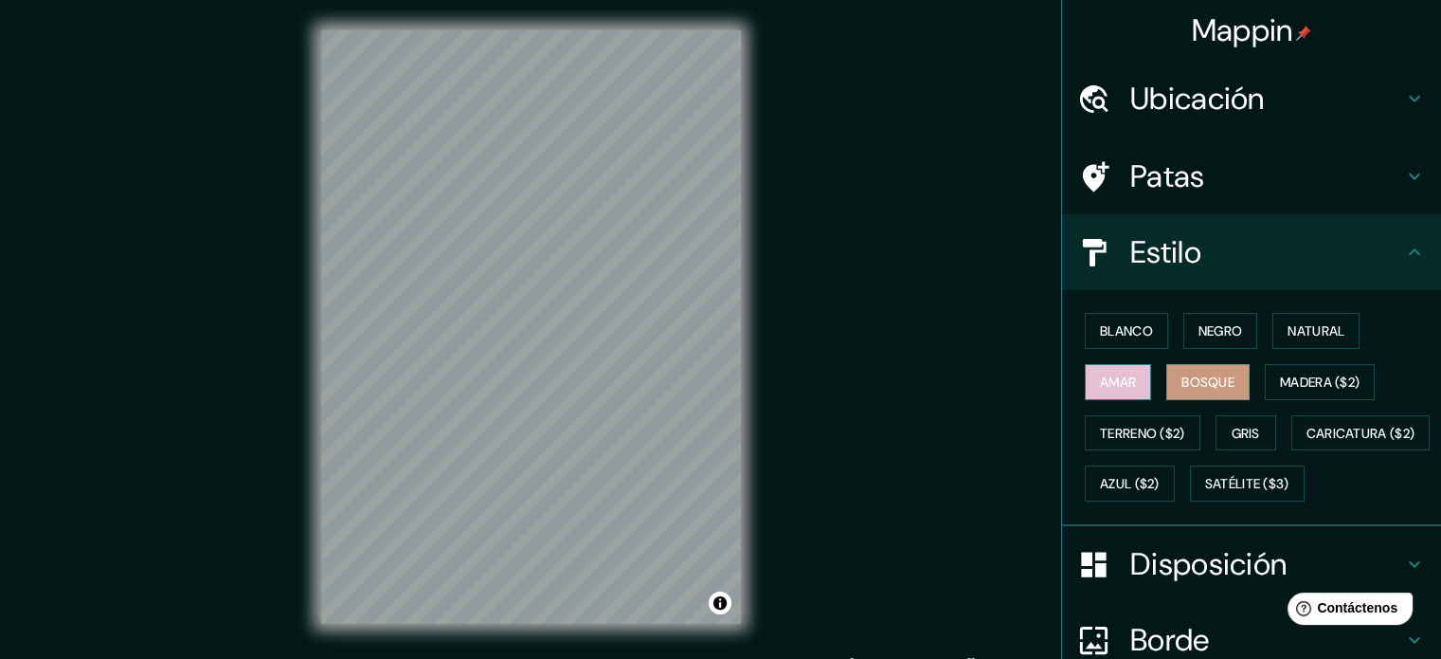
click at [1111, 390] on font "Amar" at bounding box center [1118, 382] width 36 height 25
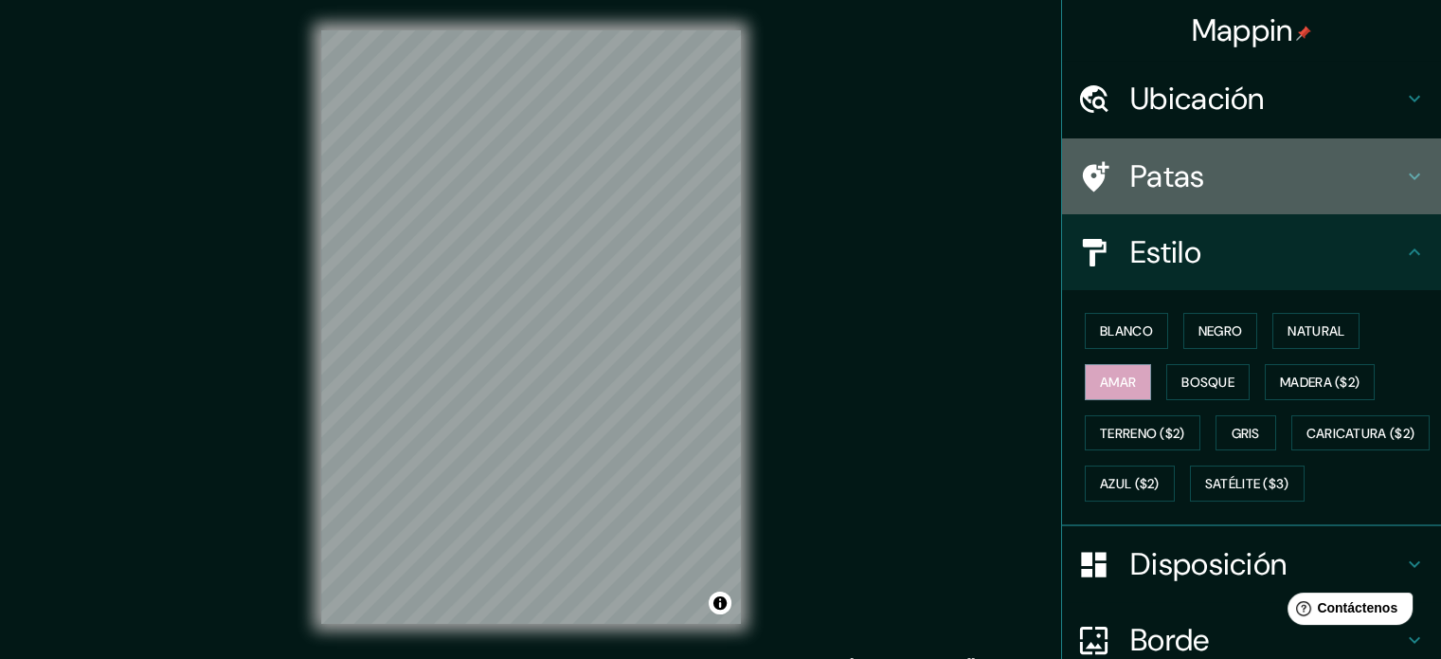
click at [1203, 170] on h4 "Patas" at bounding box center [1267, 176] width 273 height 38
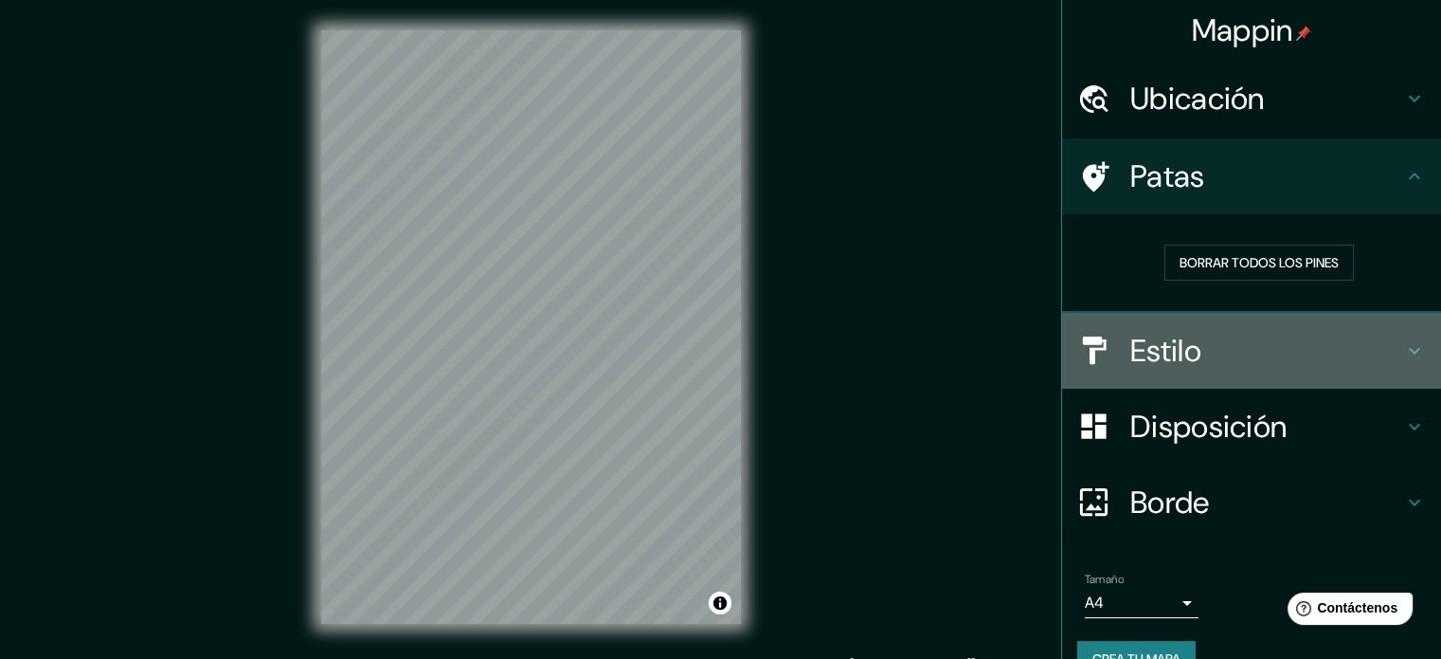
click at [1179, 355] on font "Estilo" at bounding box center [1166, 351] width 71 height 40
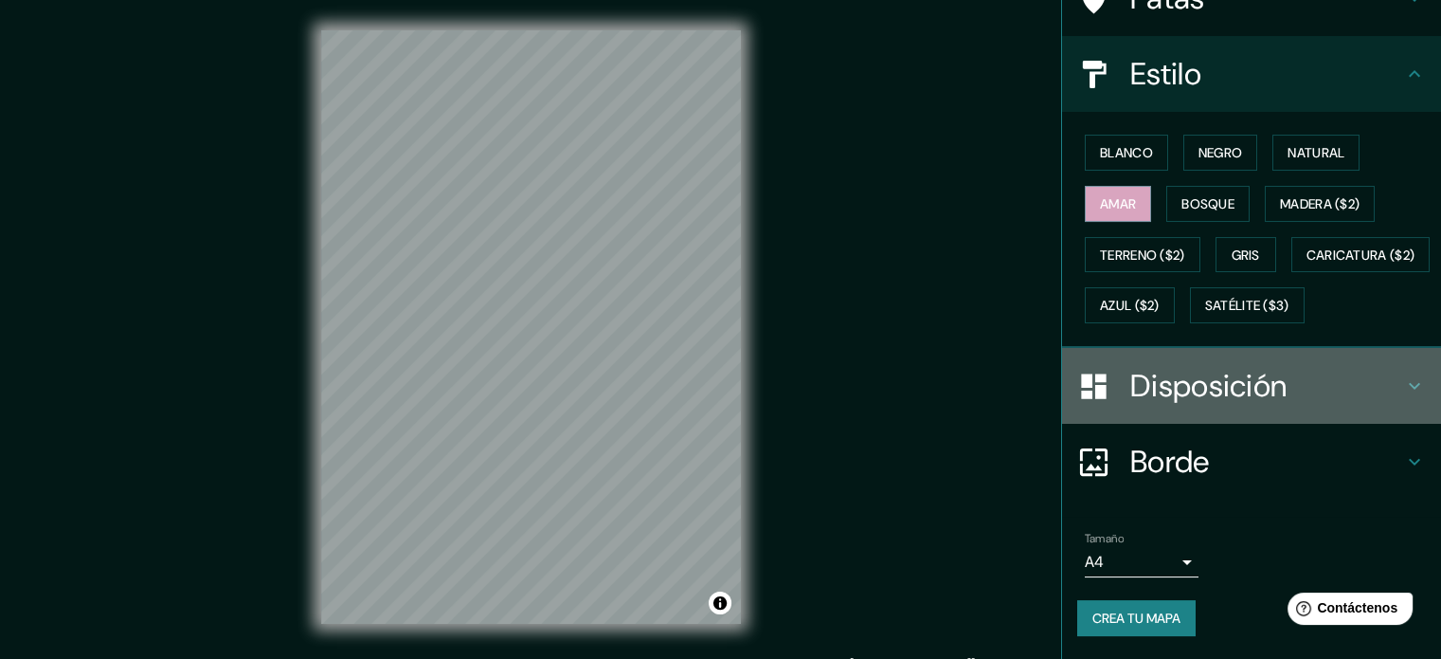
click at [1221, 424] on div "Disposición" at bounding box center [1251, 386] width 379 height 76
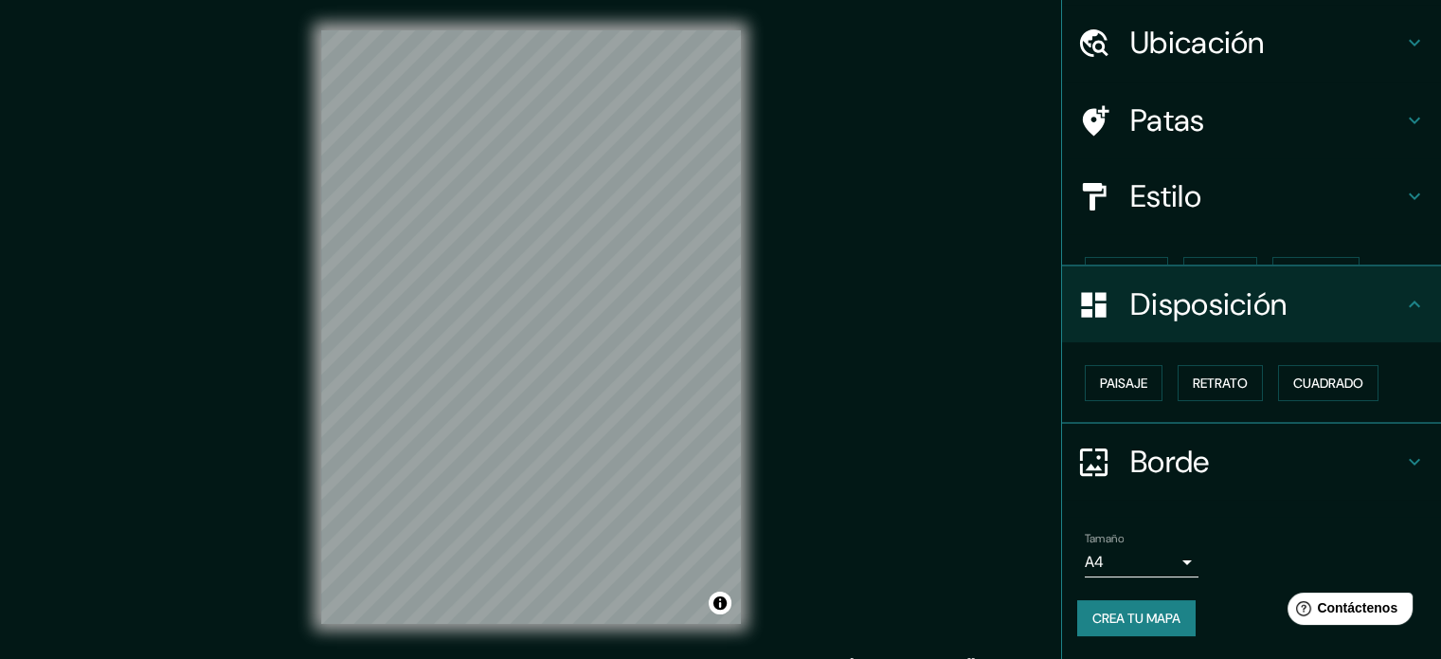
scroll to position [23, 0]
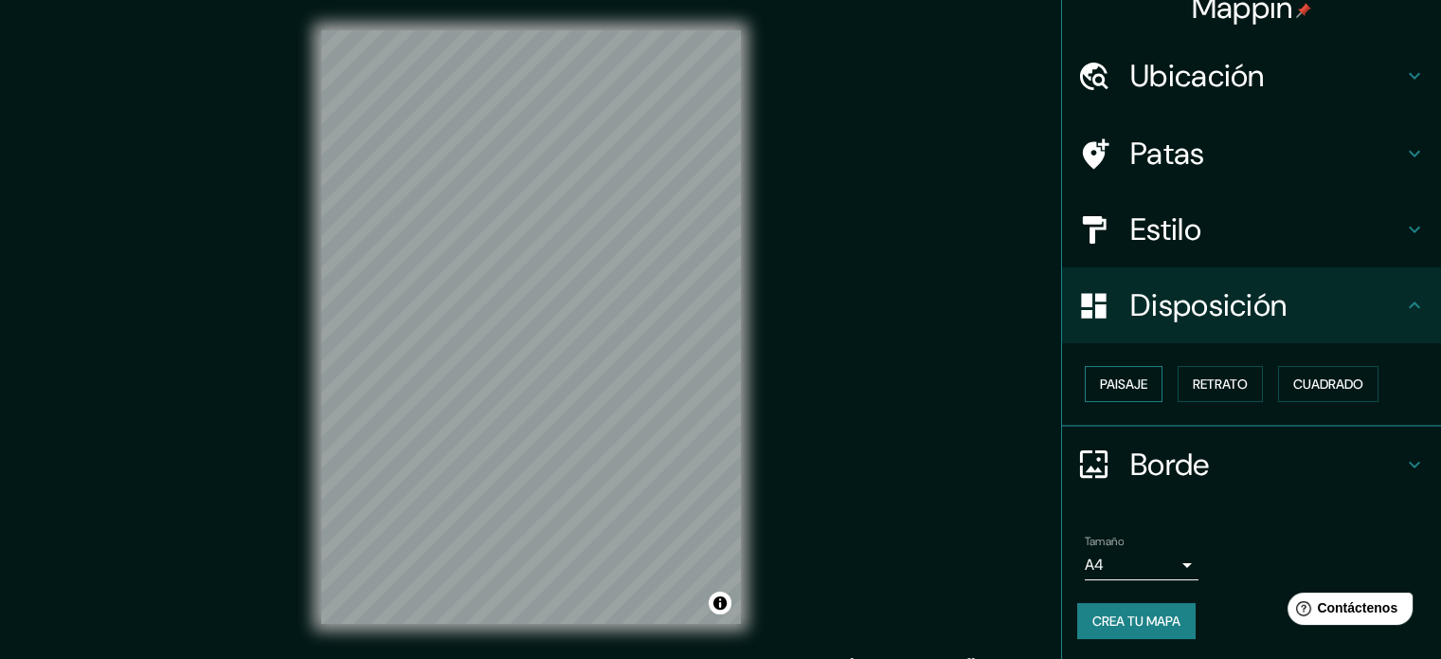
click at [1137, 381] on button "Paisaje" at bounding box center [1124, 384] width 78 height 36
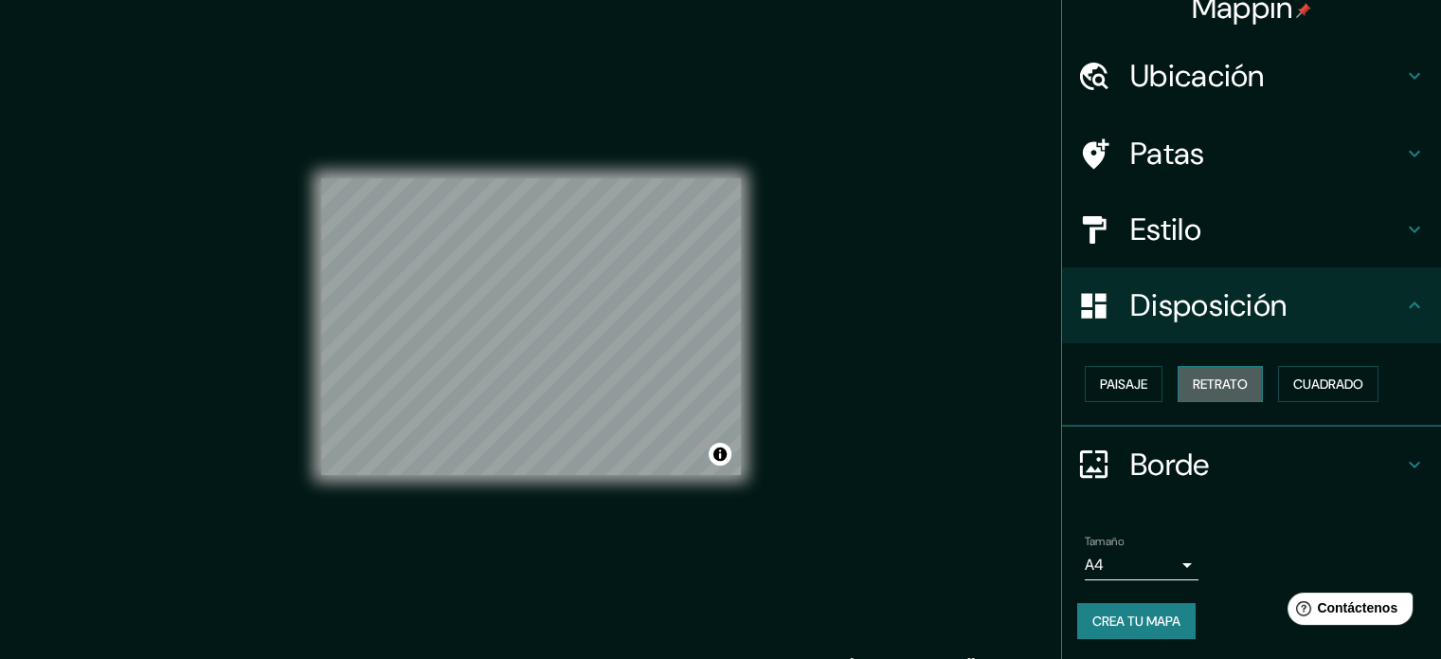
click at [1207, 384] on font "Retrato" at bounding box center [1220, 383] width 55 height 17
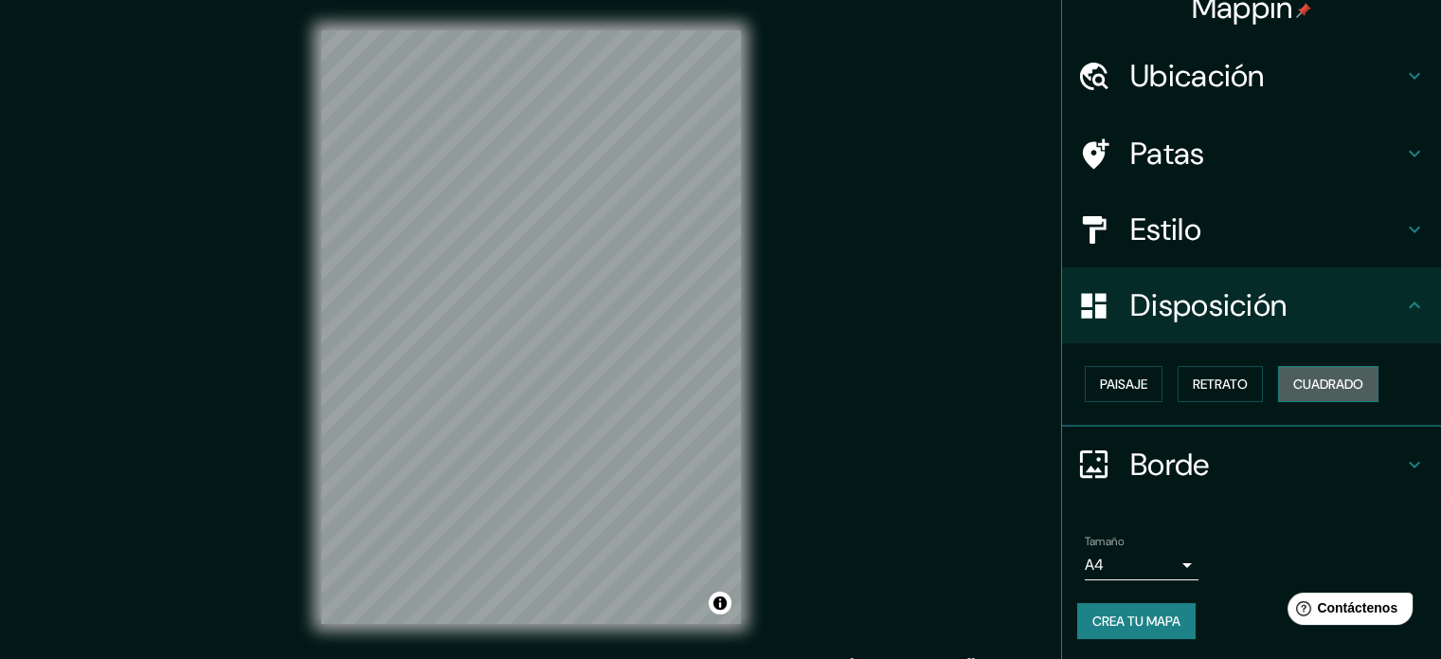
click at [1304, 383] on font "Cuadrado" at bounding box center [1329, 383] width 70 height 17
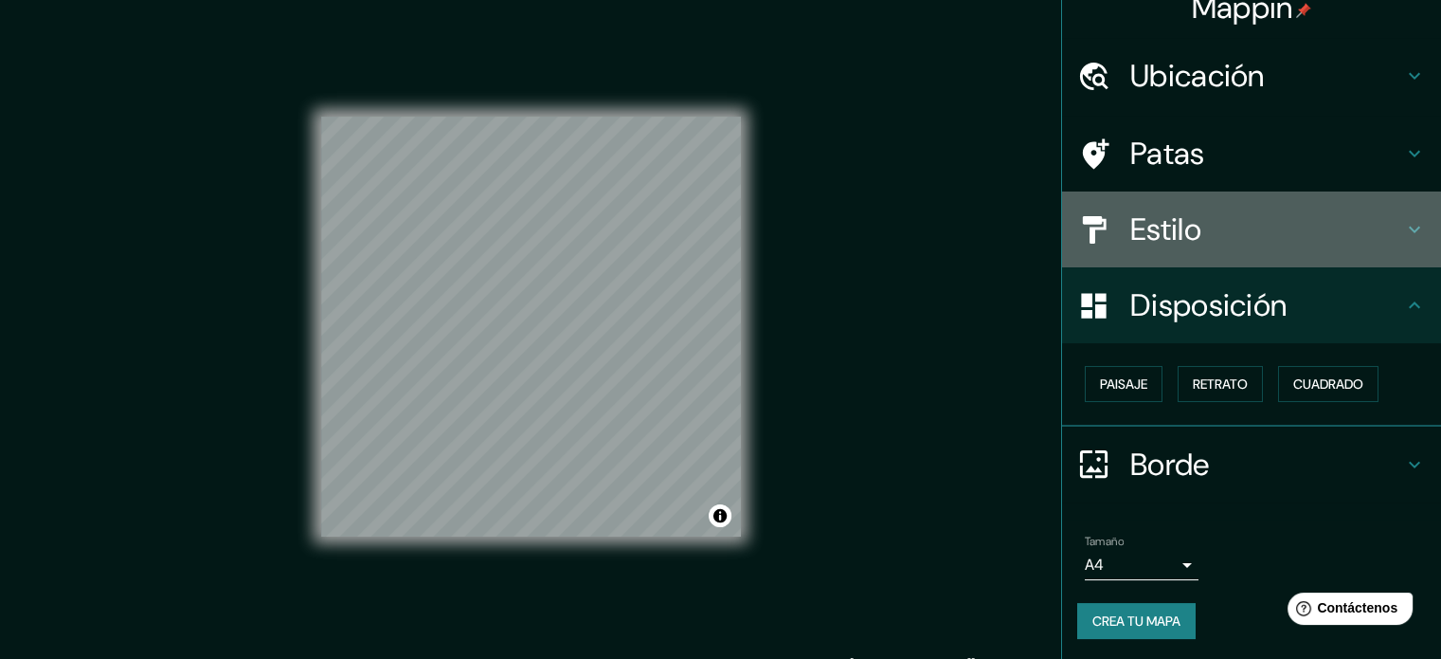
click at [1270, 210] on h4 "Estilo" at bounding box center [1267, 229] width 273 height 38
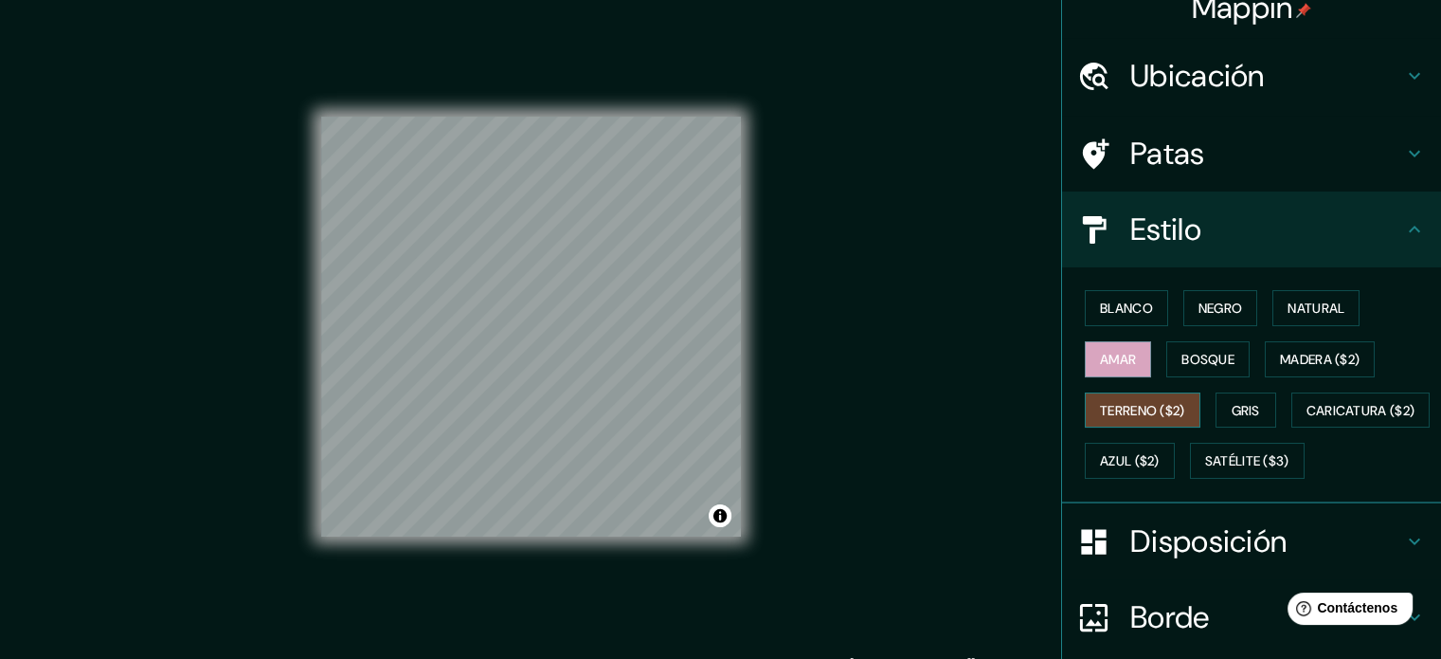
click at [1100, 398] on font "Terreno ($2)" at bounding box center [1142, 410] width 85 height 25
click at [1232, 418] on font "Gris" at bounding box center [1246, 410] width 28 height 25
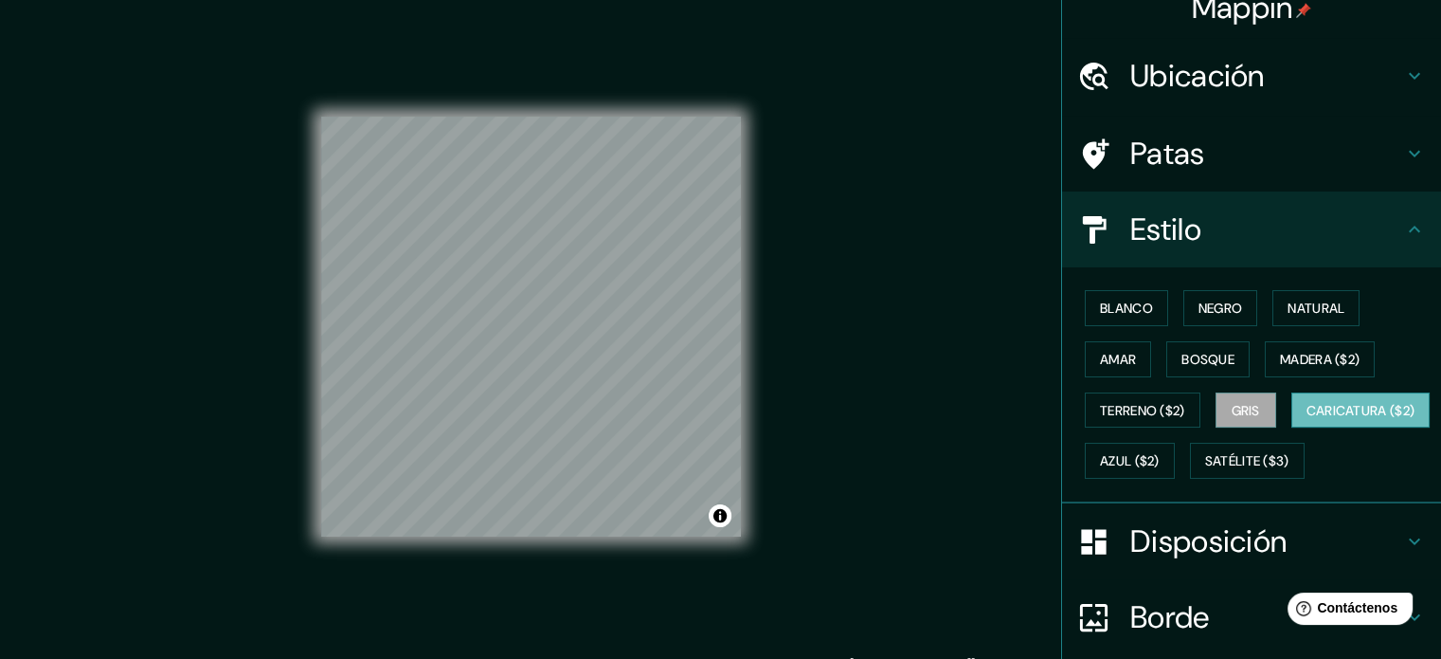
click at [1292, 428] on button "Caricatura ($2)" at bounding box center [1361, 410] width 139 height 36
click at [1190, 479] on button "Satélite ($3)" at bounding box center [1247, 461] width 115 height 36
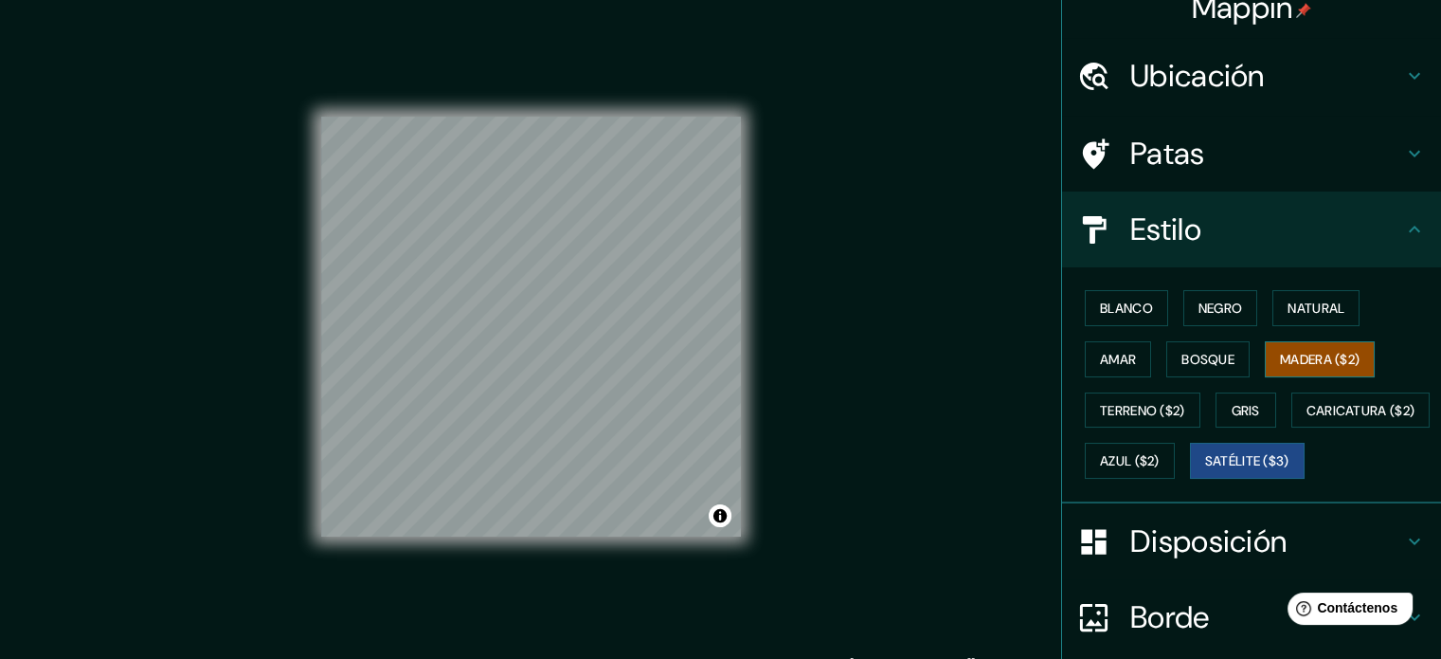
click at [1302, 367] on font "Madera ($2)" at bounding box center [1320, 359] width 80 height 25
click at [1160, 453] on font "Azul ($2)" at bounding box center [1130, 461] width 60 height 17
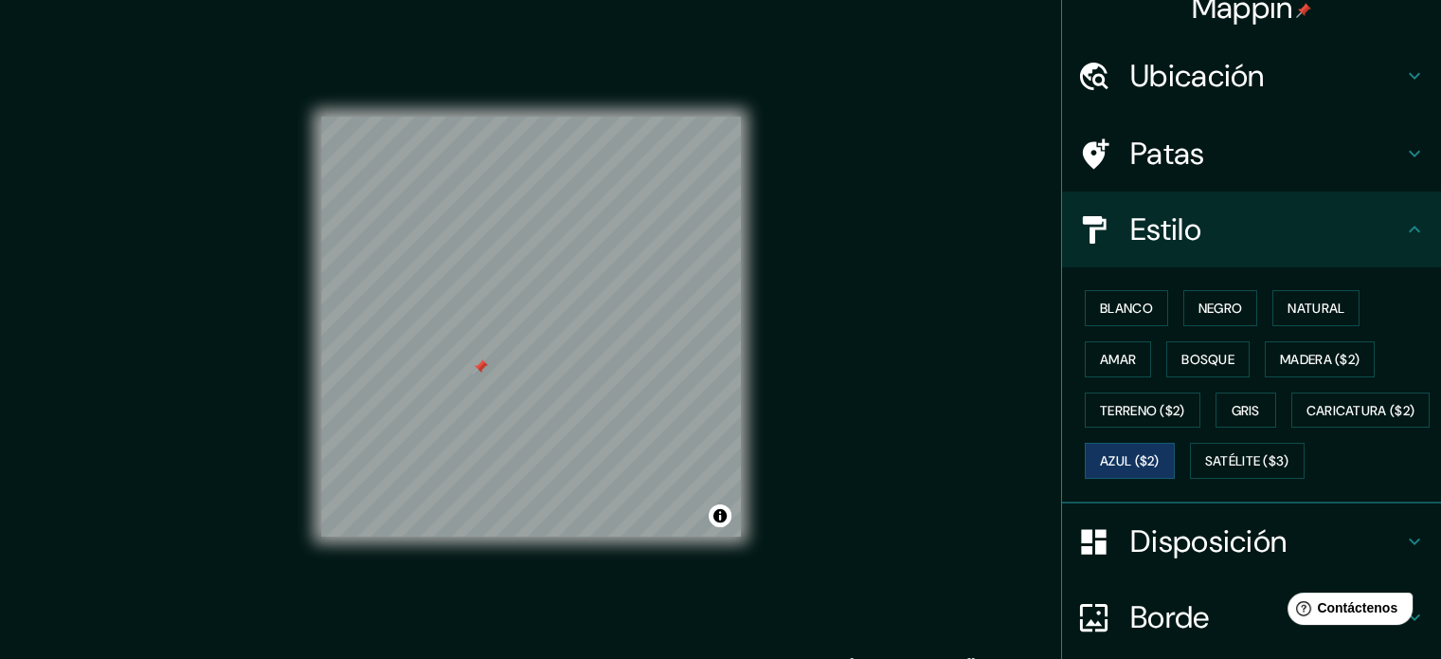
click at [473, 117] on div at bounding box center [531, 117] width 420 height 0
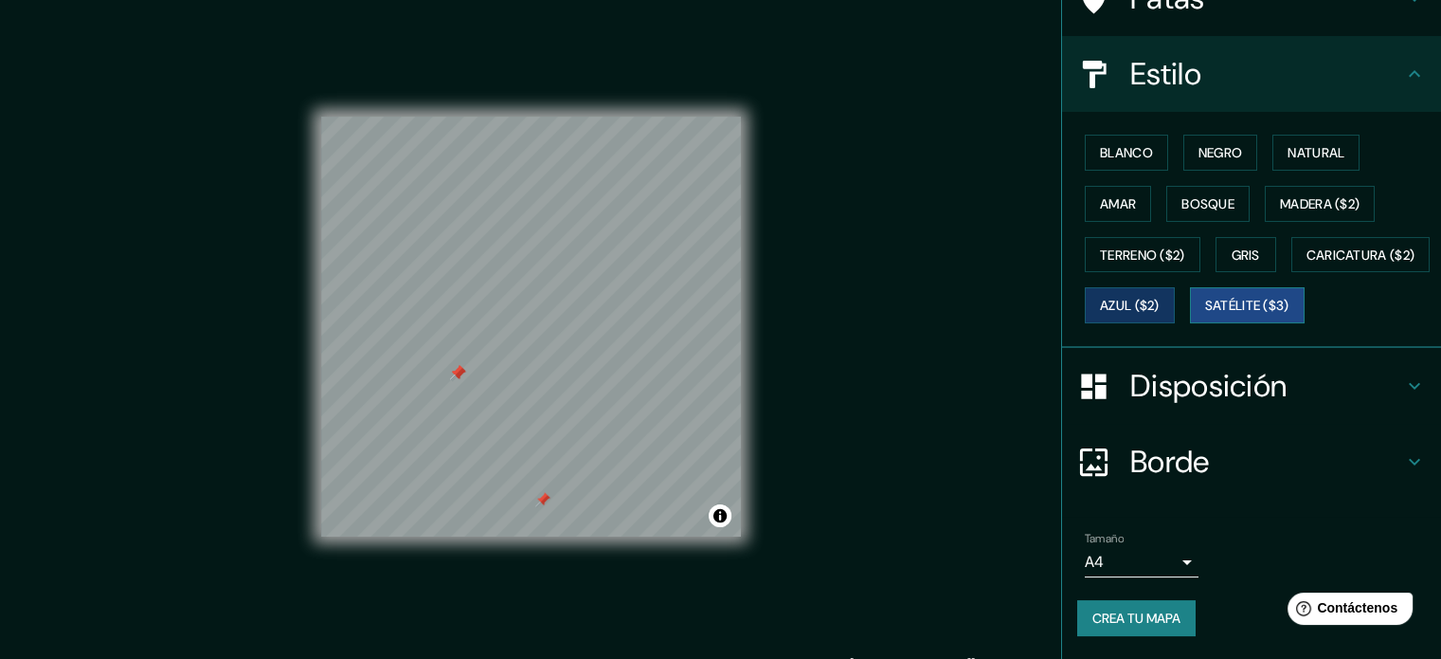
scroll to position [224, 0]
click at [862, 458] on div "Mappin Ubicación Calango, Departamento de Lima, Perú Patas Estilo Blanco Negro …" at bounding box center [720, 342] width 1441 height 684
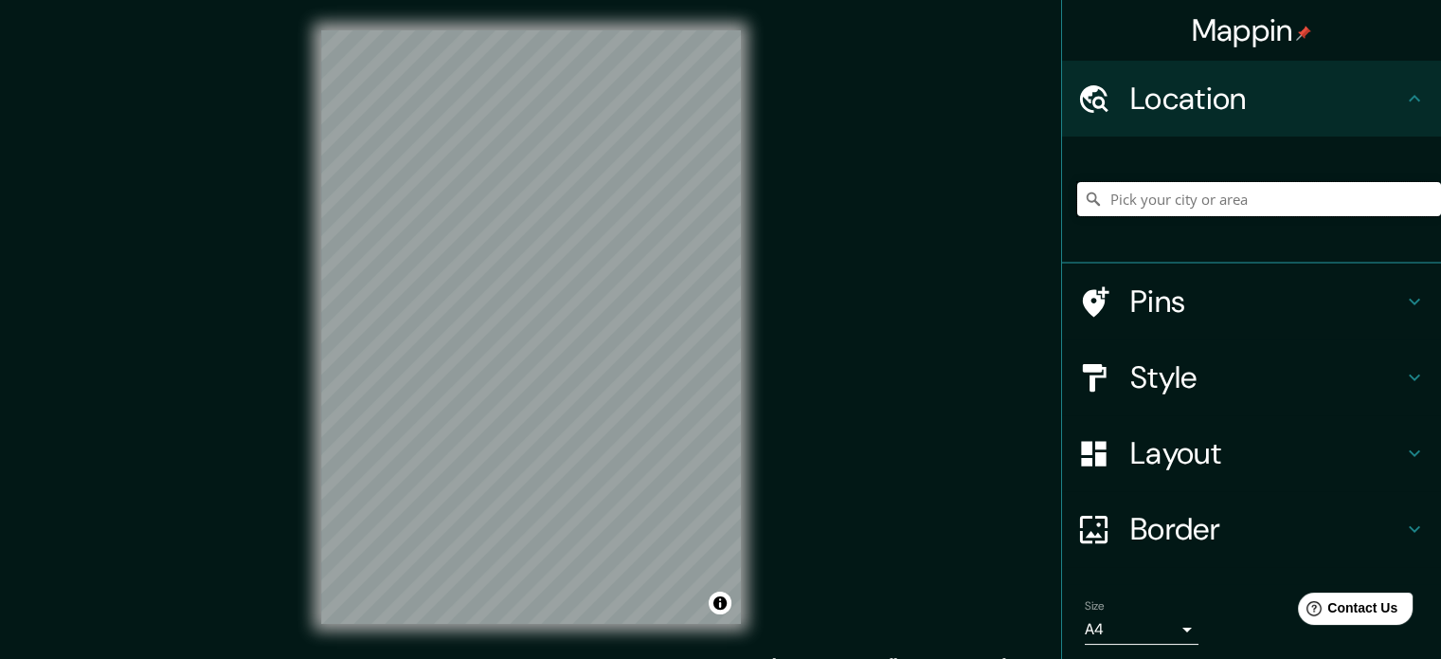
click at [1170, 212] on input "Pick your city or area" at bounding box center [1260, 199] width 364 height 34
click at [1151, 209] on input "Estrada Calango A Castanheiro, [GEOGRAPHIC_DATA] - [GEOGRAPHIC_DATA], 64775-000…" at bounding box center [1260, 199] width 364 height 34
drag, startPoint x: 1391, startPoint y: 197, endPoint x: 1029, endPoint y: 200, distance: 362.0
click at [1029, 200] on div "Mappin Location Estrada [GEOGRAPHIC_DATA], [GEOGRAPHIC_DATA] - [GEOGRAPHIC_DATA…" at bounding box center [720, 342] width 1441 height 684
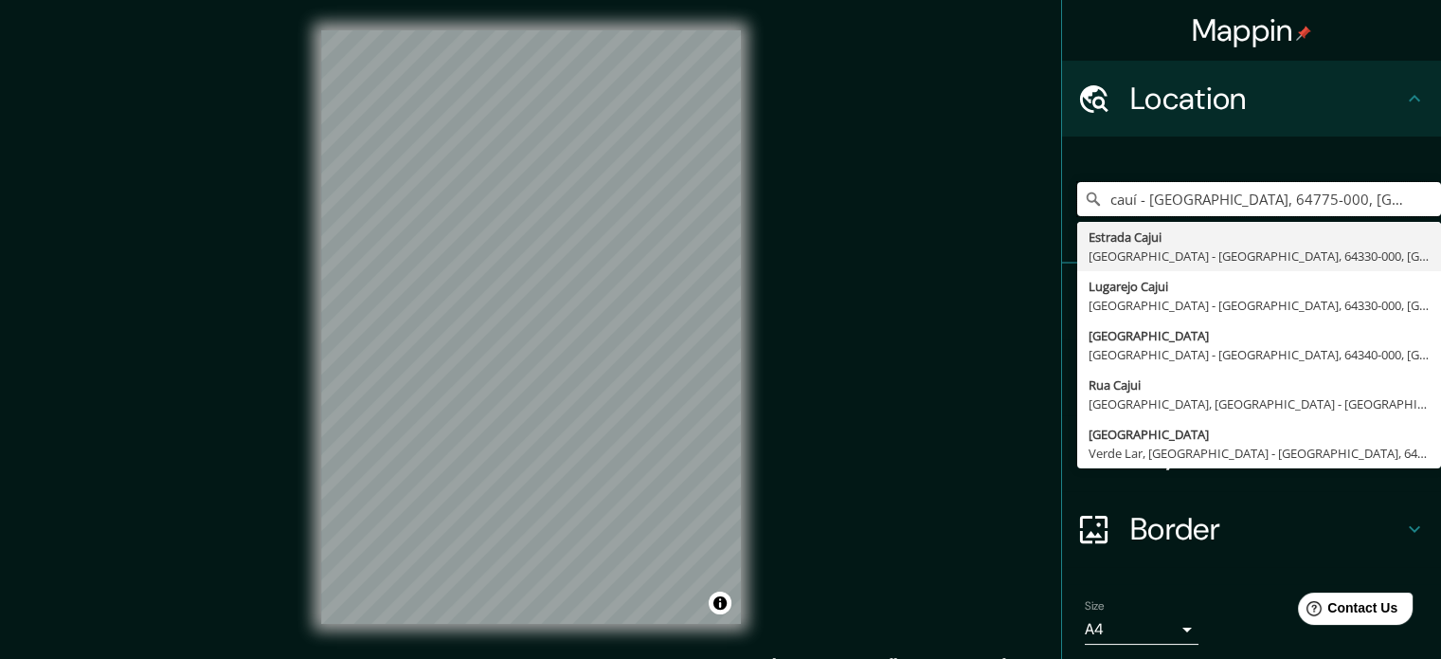
drag, startPoint x: 1304, startPoint y: 204, endPoint x: 969, endPoint y: 205, distance: 335.5
click at [969, 205] on div "Mappin Location [GEOGRAPHIC_DATA] - [GEOGRAPHIC_DATA], 64775-000, [GEOGRAPHIC_D…" at bounding box center [720, 342] width 1441 height 684
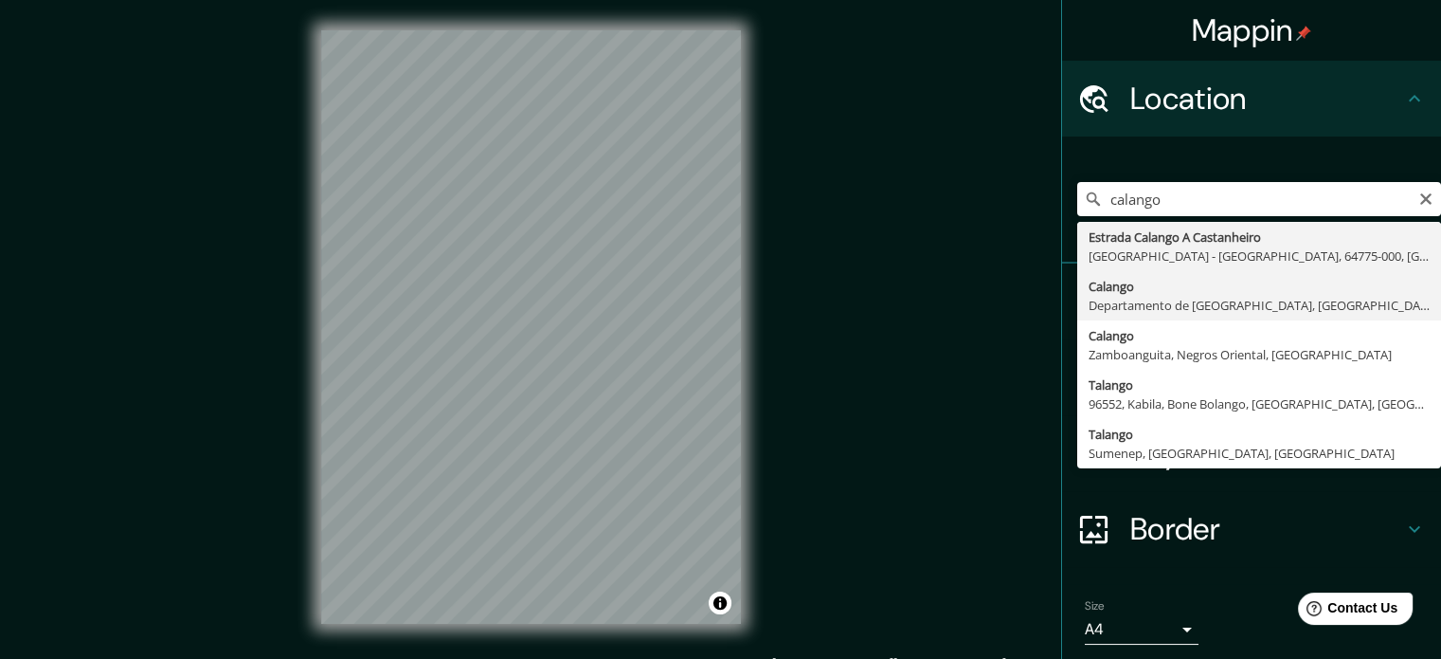
type input "[GEOGRAPHIC_DATA], [GEOGRAPHIC_DATA], [GEOGRAPHIC_DATA]"
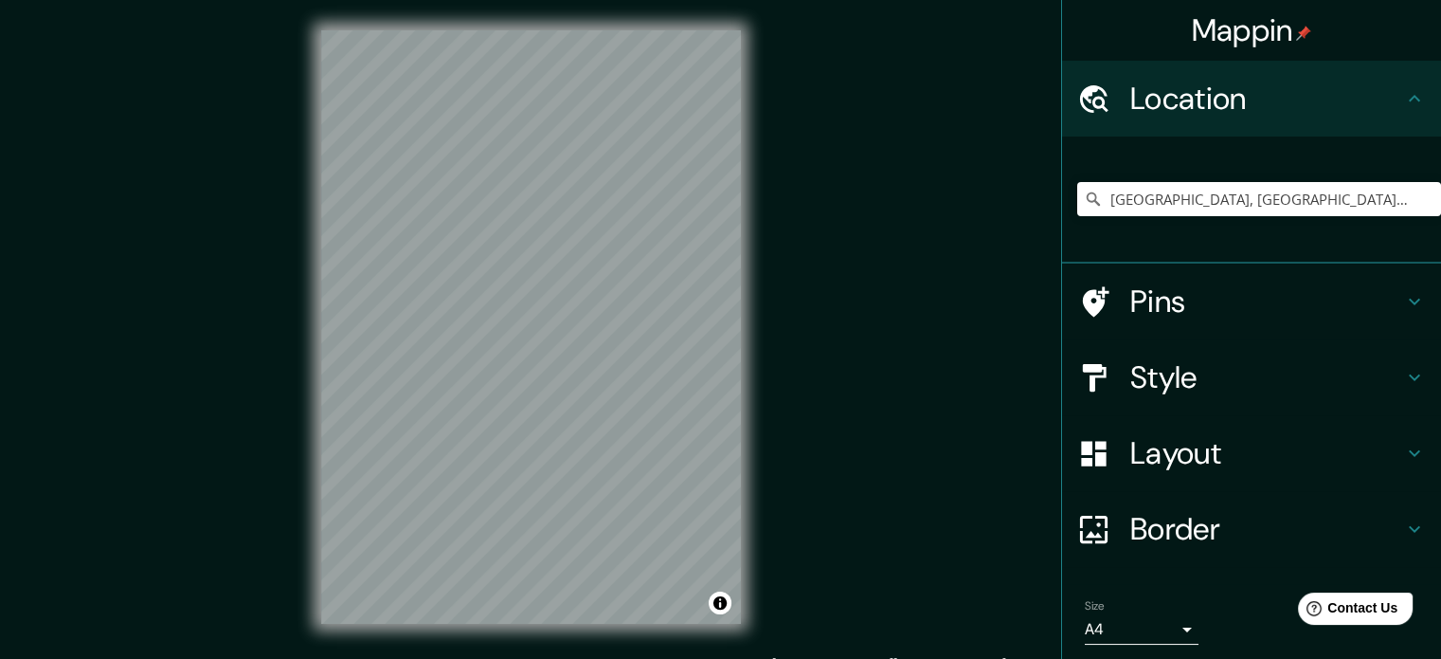
click at [1163, 313] on h4 "Pins" at bounding box center [1267, 301] width 273 height 38
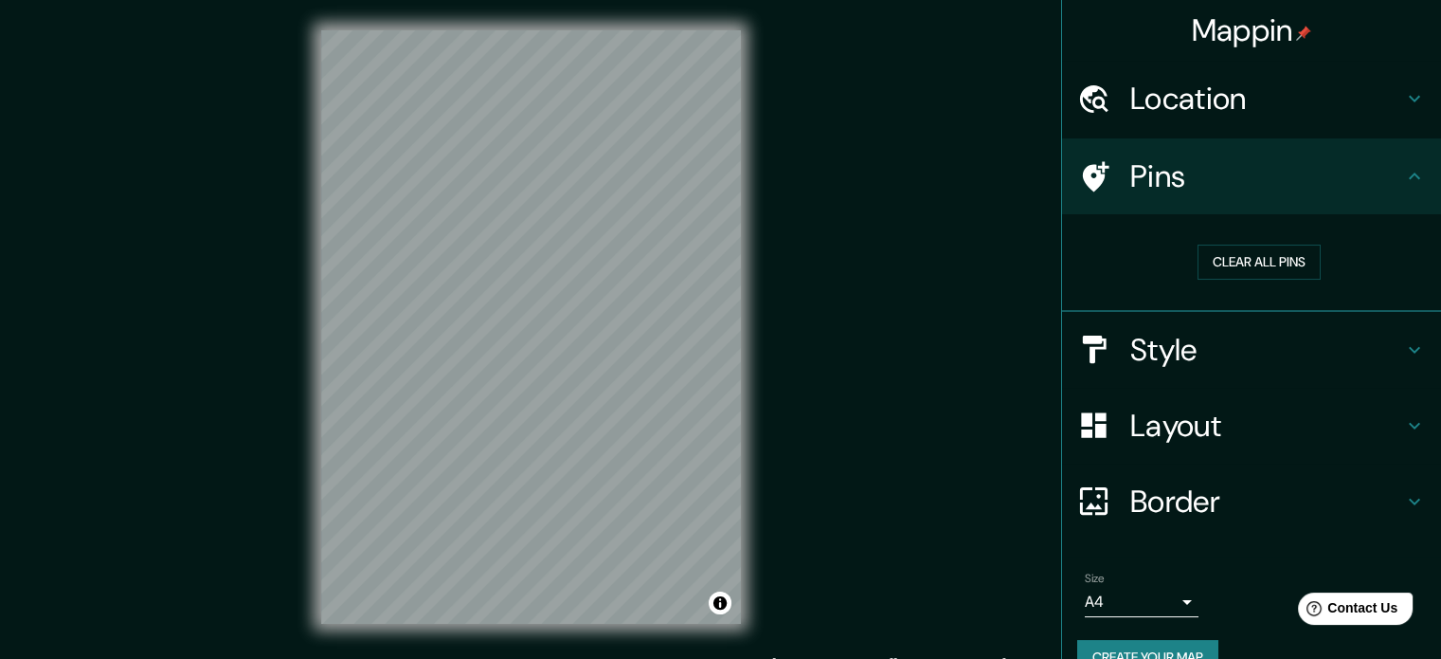
click at [1242, 350] on h4 "Style" at bounding box center [1267, 350] width 273 height 38
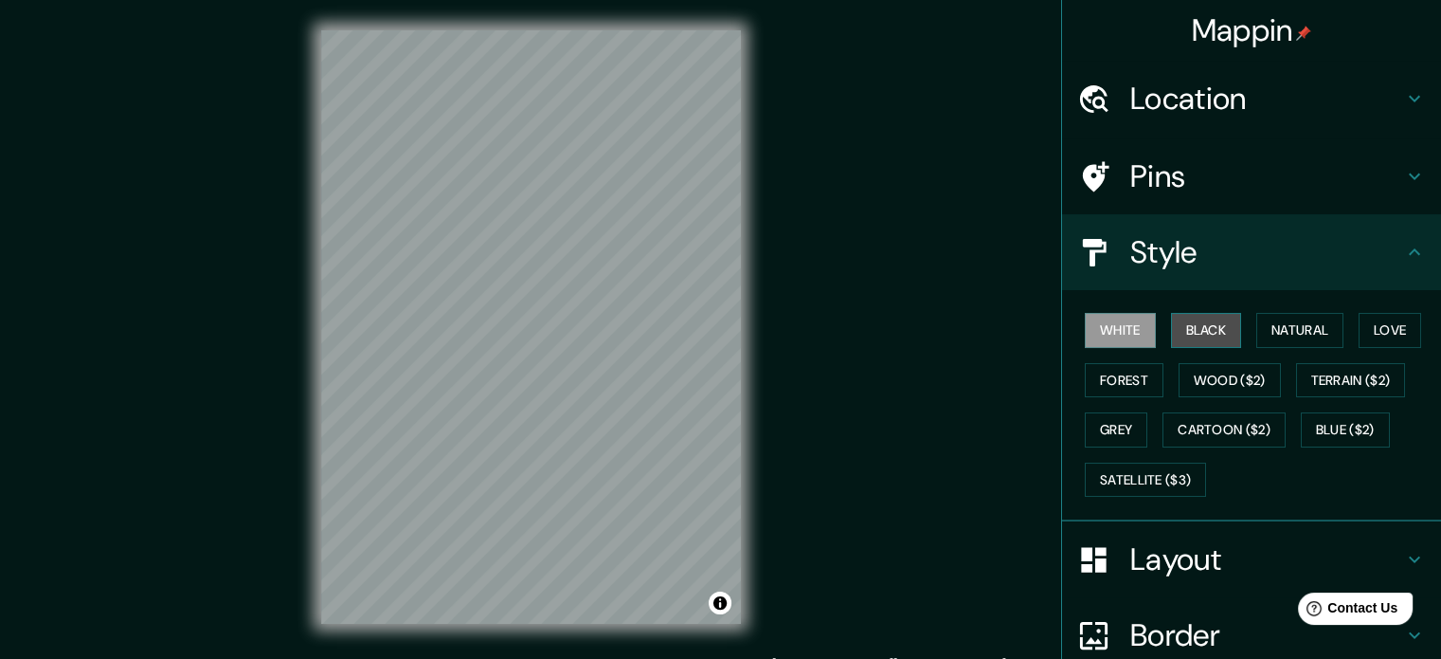
click at [1179, 335] on button "Black" at bounding box center [1206, 330] width 71 height 35
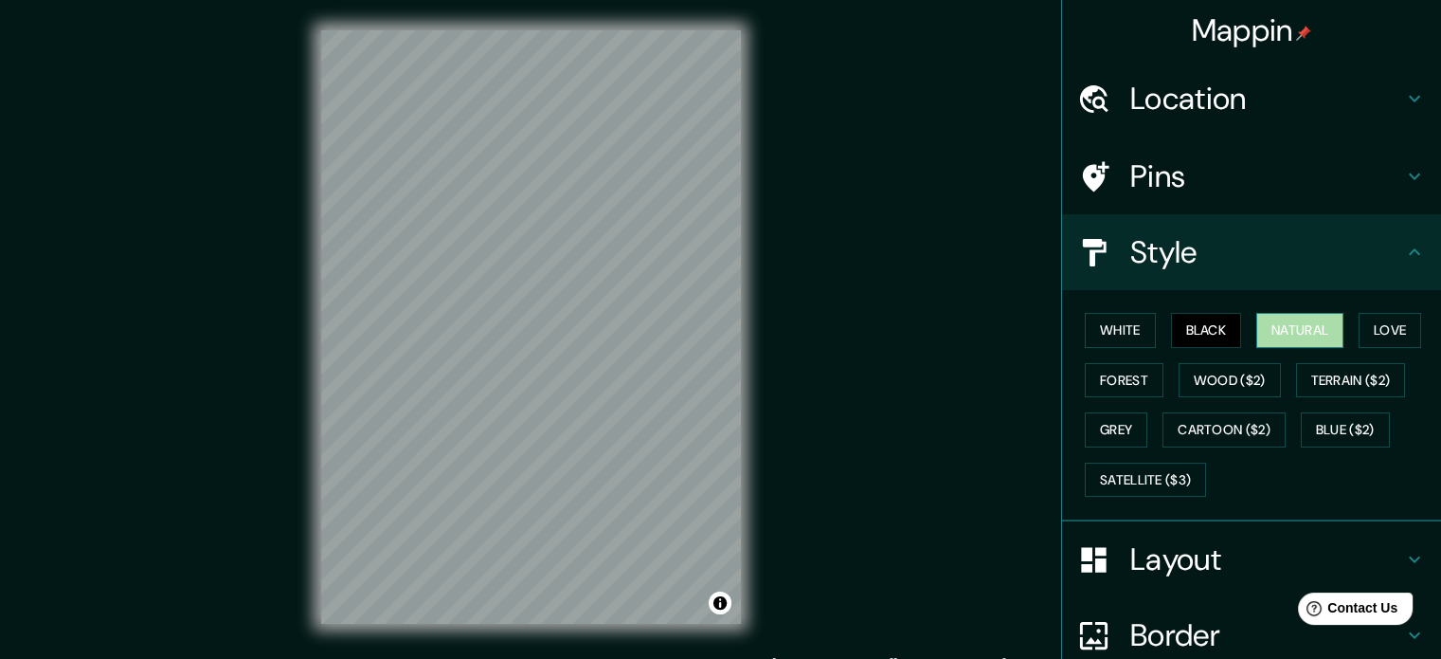
click at [1296, 324] on button "Natural" at bounding box center [1300, 330] width 87 height 35
click at [1388, 337] on button "Love" at bounding box center [1390, 330] width 63 height 35
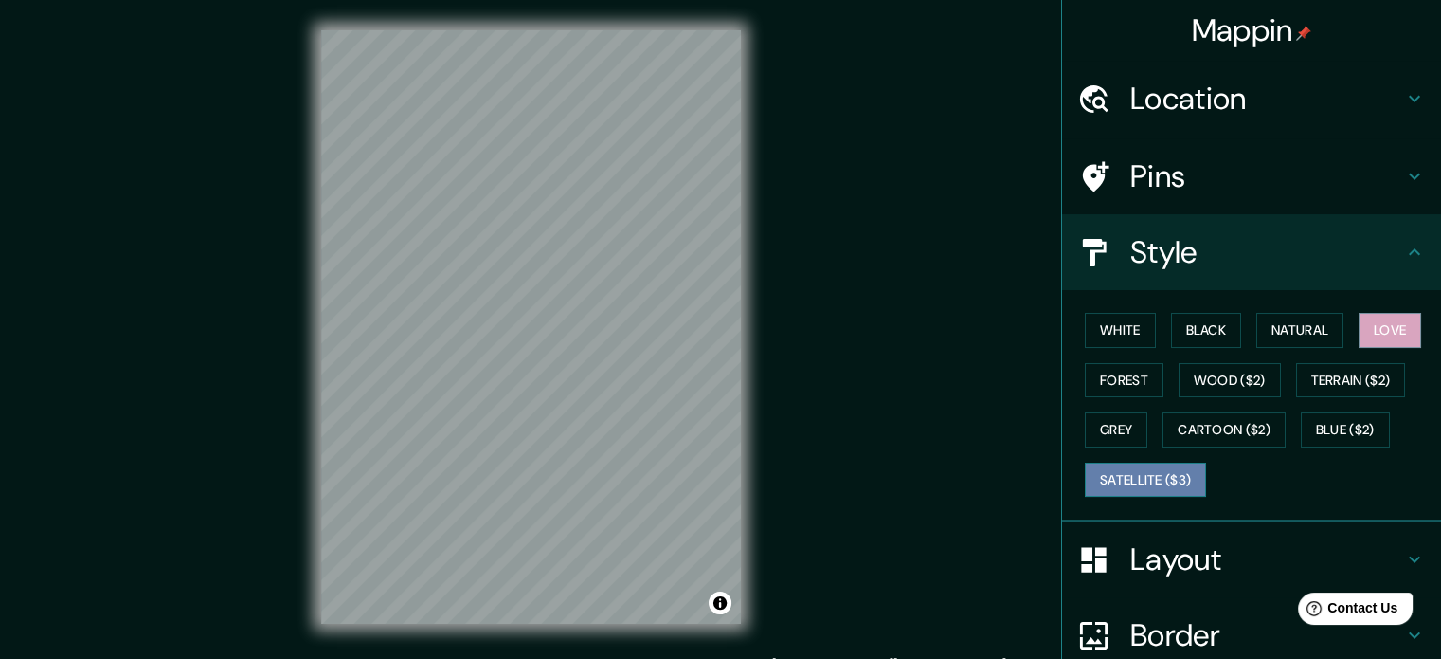
click at [1139, 480] on button "Satellite ($3)" at bounding box center [1145, 479] width 121 height 35
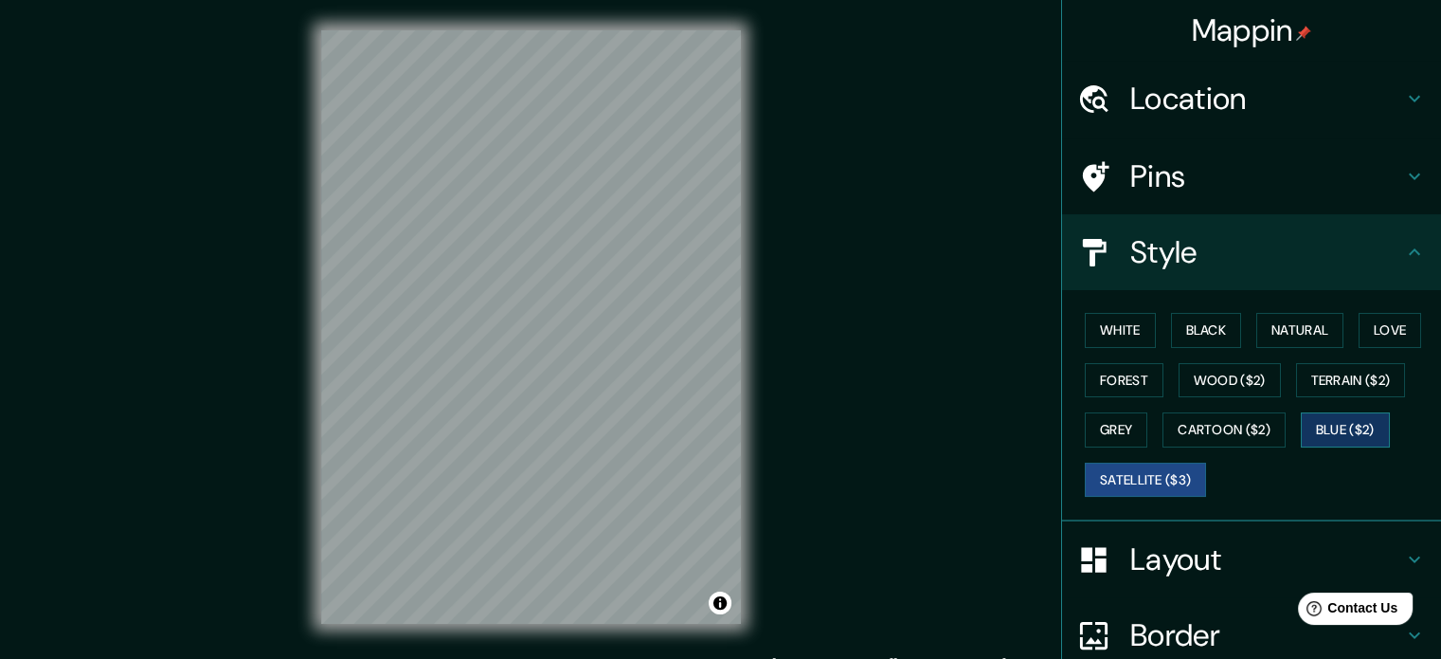
click at [1363, 426] on button "Blue ($2)" at bounding box center [1345, 429] width 89 height 35
click at [1093, 330] on button "White" at bounding box center [1120, 330] width 71 height 35
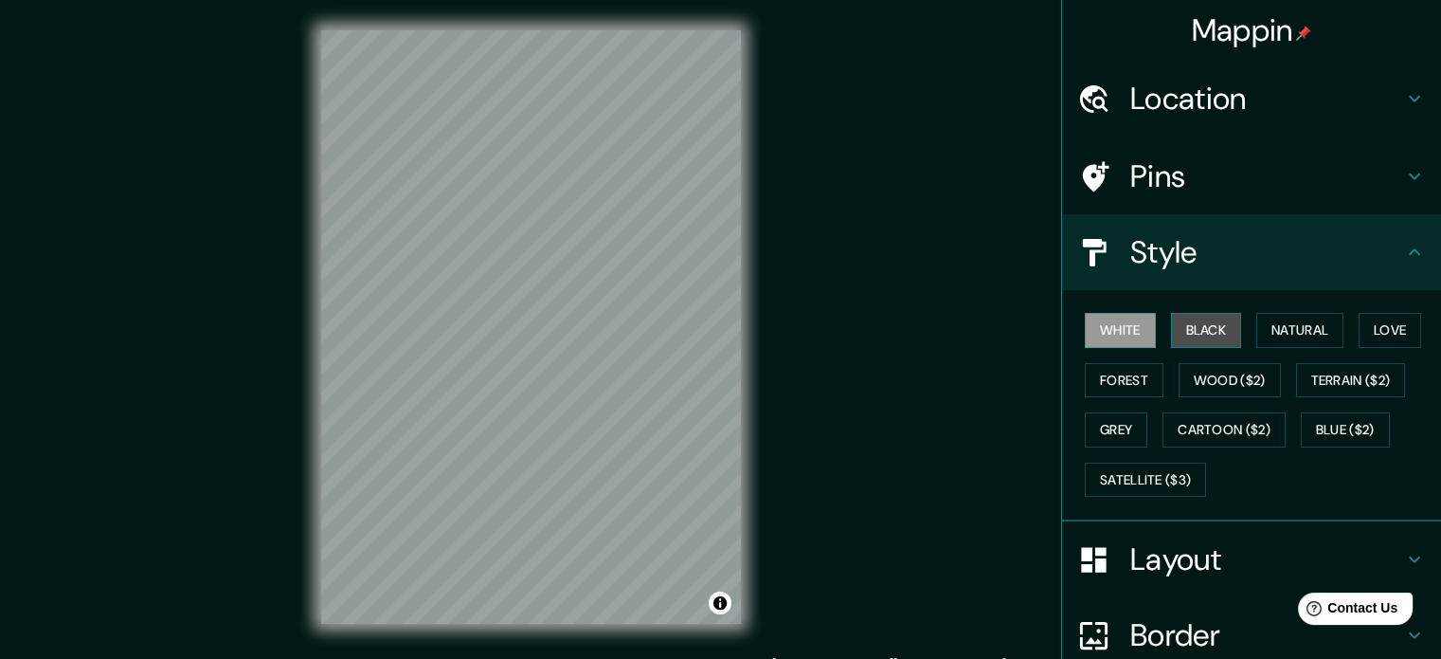
click at [1182, 330] on button "Black" at bounding box center [1206, 330] width 71 height 35
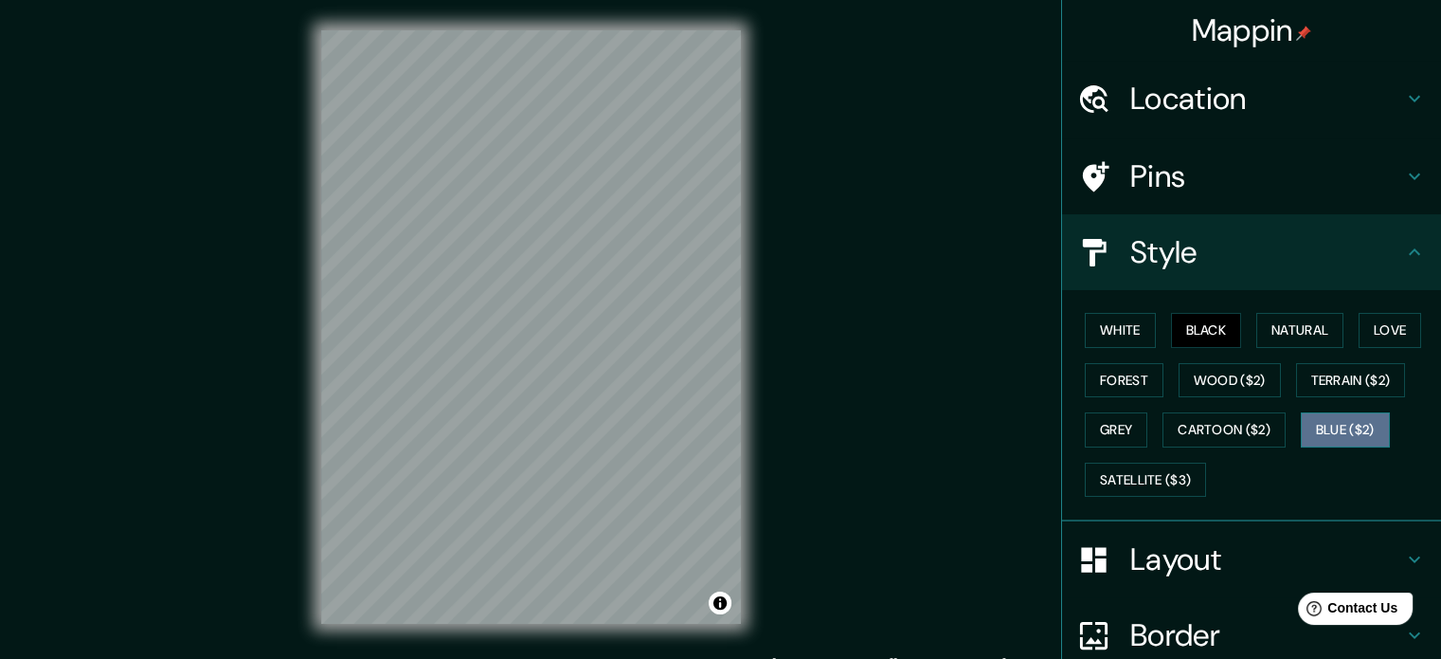
click at [1334, 426] on button "Blue ($2)" at bounding box center [1345, 429] width 89 height 35
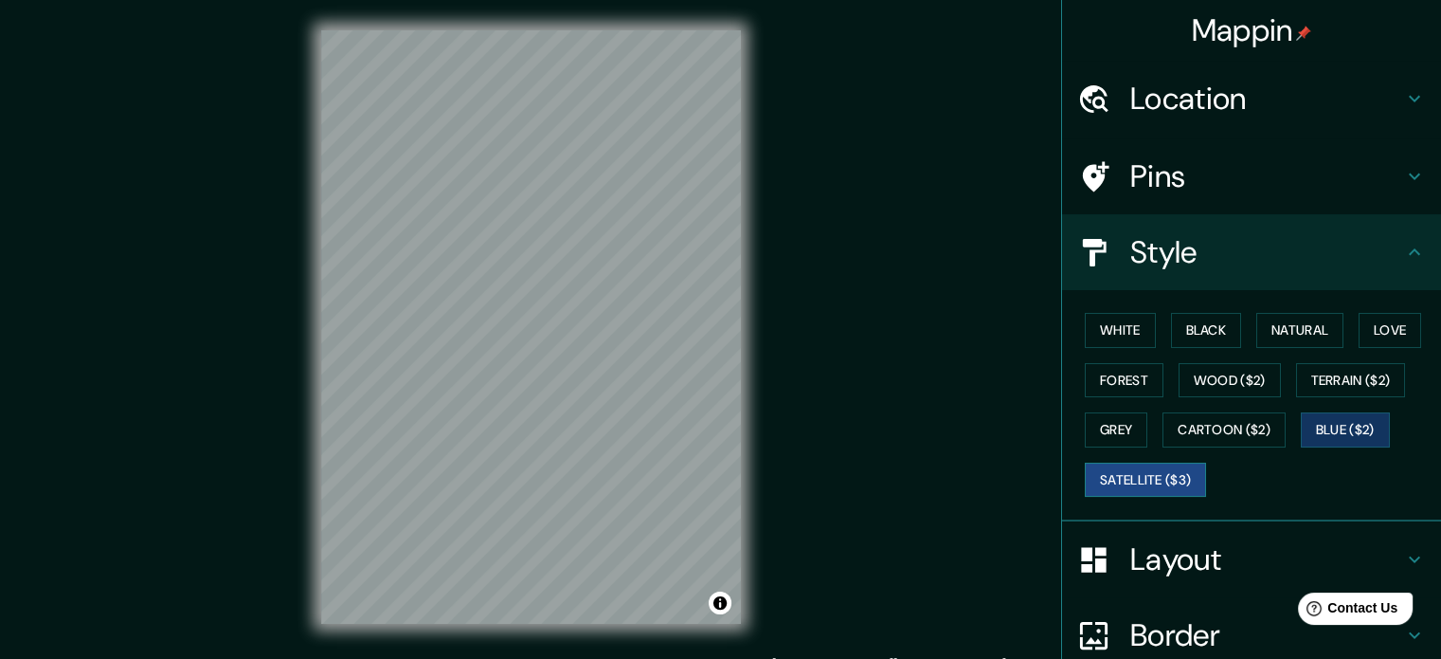
click at [1143, 480] on button "Satellite ($3)" at bounding box center [1145, 479] width 121 height 35
